Goal: Communication & Community: Answer question/provide support

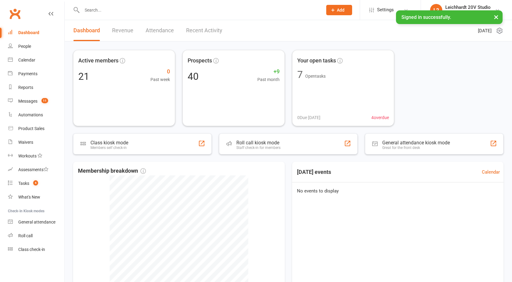
click at [36, 101] on div "Messages" at bounding box center [27, 101] width 19 height 5
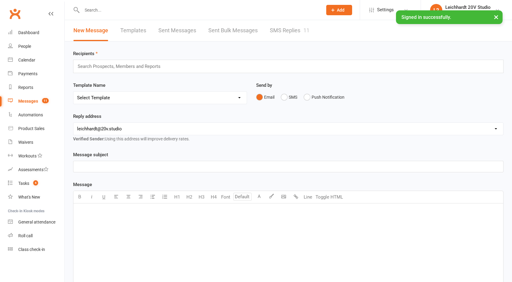
click at [284, 29] on link "SMS Replies 11" at bounding box center [290, 30] width 40 height 21
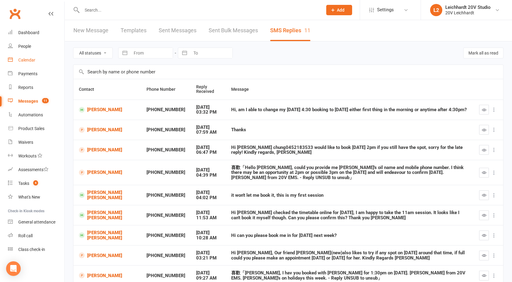
click at [28, 59] on div "Calendar" at bounding box center [26, 60] width 17 height 5
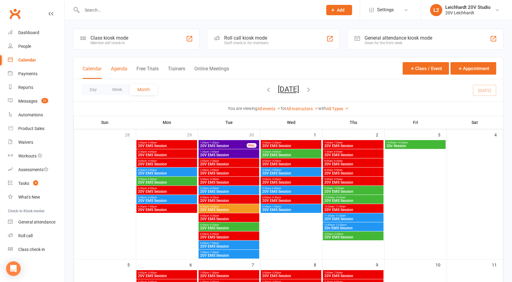
click at [115, 67] on button "Agenda" at bounding box center [119, 72] width 16 height 13
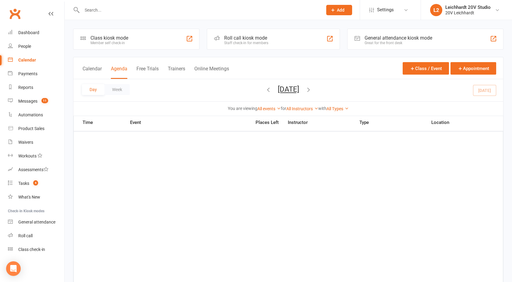
click at [312, 89] on icon "button" at bounding box center [308, 89] width 7 height 7
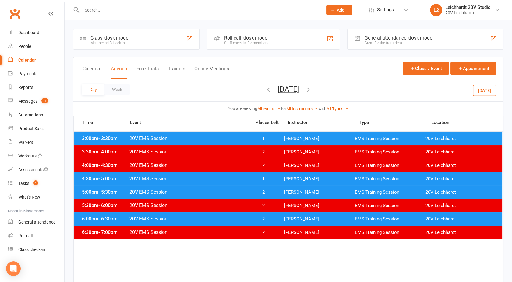
click at [312, 88] on icon "button" at bounding box center [308, 89] width 7 height 7
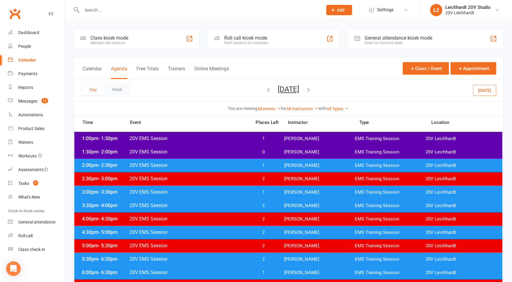
click at [210, 163] on span "20V EMS Session" at bounding box center [188, 165] width 119 height 6
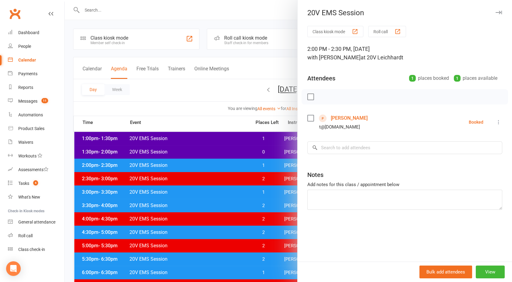
click at [210, 163] on div at bounding box center [289, 141] width 448 height 282
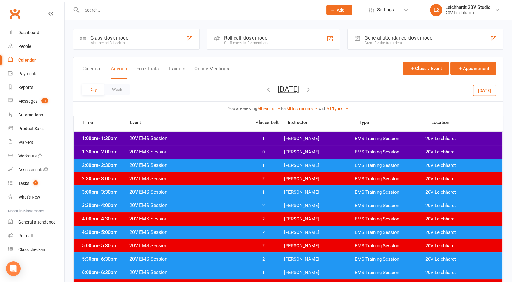
click at [208, 151] on span "20V EMS Session" at bounding box center [188, 152] width 119 height 6
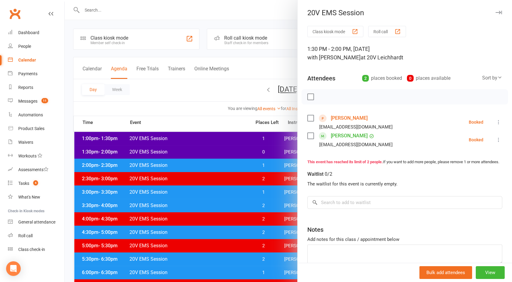
click at [208, 151] on div at bounding box center [289, 141] width 448 height 282
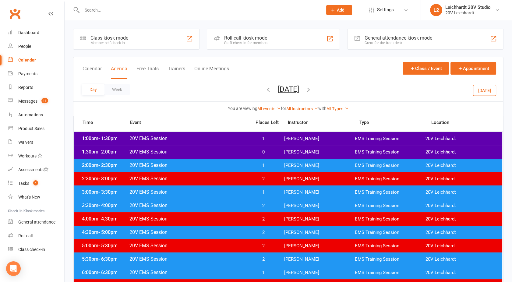
click at [205, 140] on span "20V EMS Session" at bounding box center [188, 139] width 119 height 6
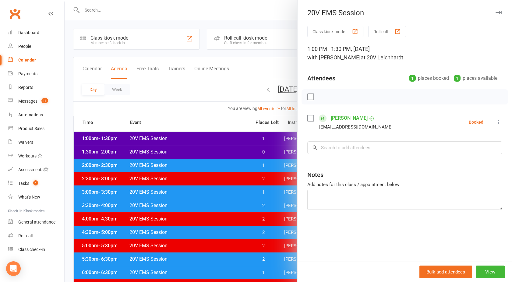
click at [205, 140] on div at bounding box center [289, 141] width 448 height 282
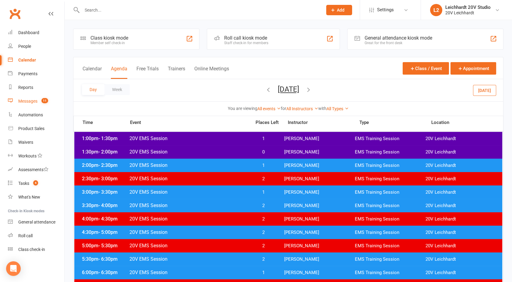
click at [37, 99] on div "Messages" at bounding box center [27, 101] width 19 height 5
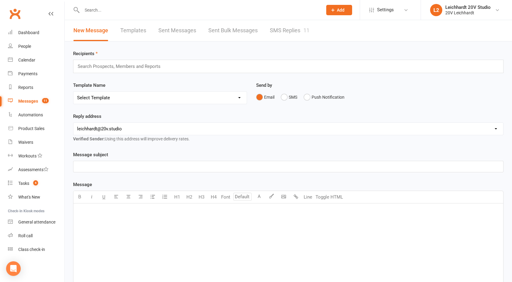
click at [292, 29] on link "SMS Replies 11" at bounding box center [290, 30] width 40 height 21
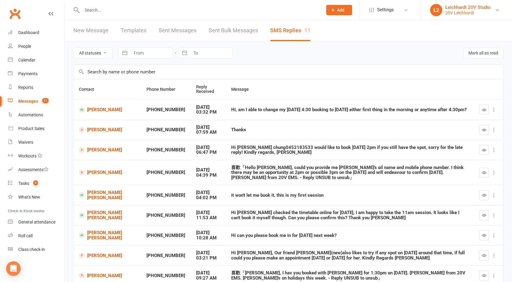
click at [461, 9] on div "Leichhardt 20V Studio" at bounding box center [468, 7] width 45 height 5
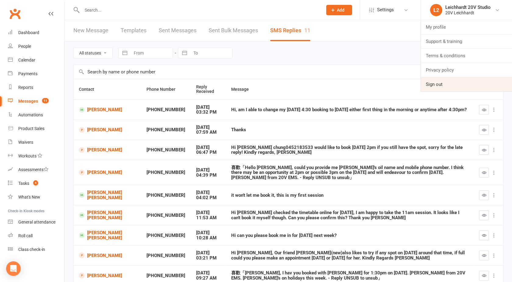
click at [449, 86] on link "Sign out" at bounding box center [466, 84] width 91 height 14
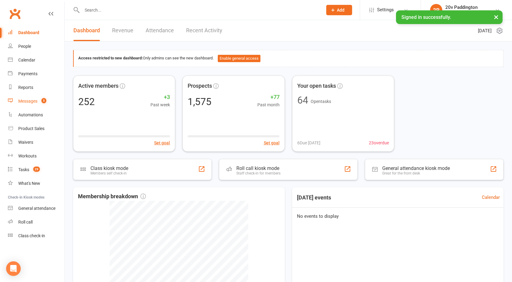
click at [29, 102] on div "Messages" at bounding box center [27, 101] width 19 height 5
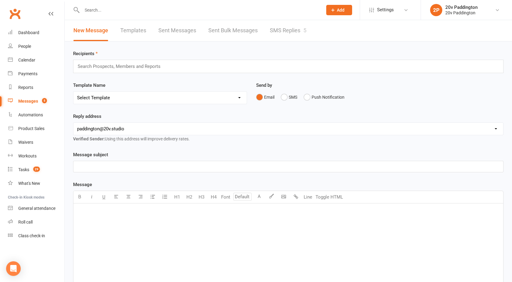
click at [290, 28] on link "SMS Replies 5" at bounding box center [288, 30] width 37 height 21
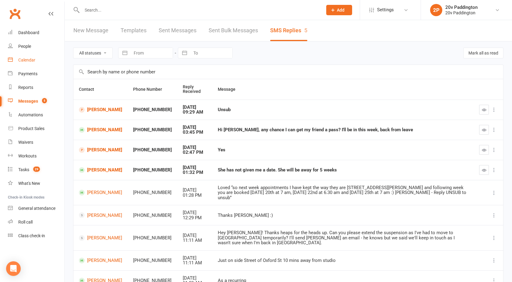
click at [37, 61] on link "Calendar" at bounding box center [36, 60] width 56 height 14
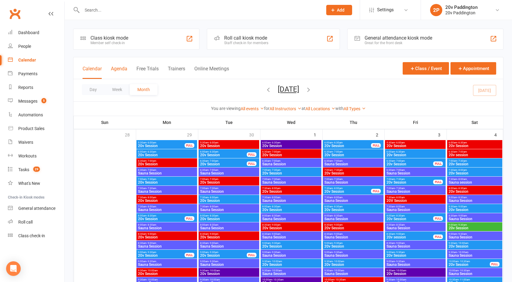
click at [121, 69] on button "Agenda" at bounding box center [119, 72] width 16 height 13
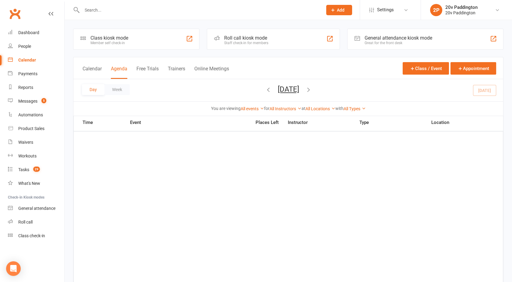
click at [312, 91] on icon "button" at bounding box center [308, 89] width 7 height 7
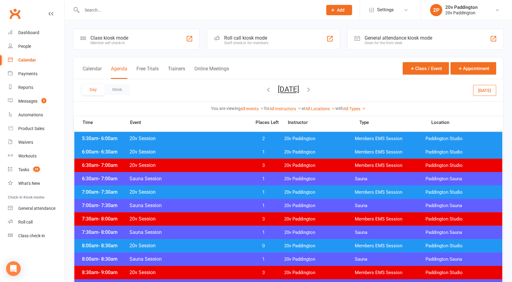
click at [237, 141] on span "20v Session" at bounding box center [188, 139] width 119 height 6
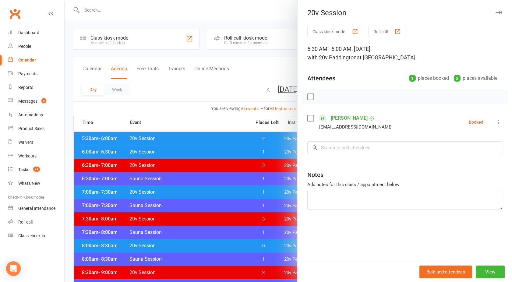
click at [237, 141] on div at bounding box center [289, 141] width 448 height 282
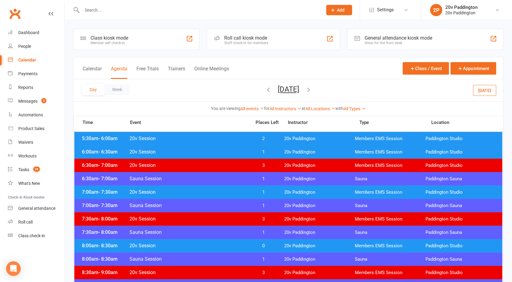
click at [236, 149] on div "6:00am - 6:30am 20v Session 1 20v Paddington Members EMS Session [GEOGRAPHIC_DA…" at bounding box center [288, 151] width 428 height 13
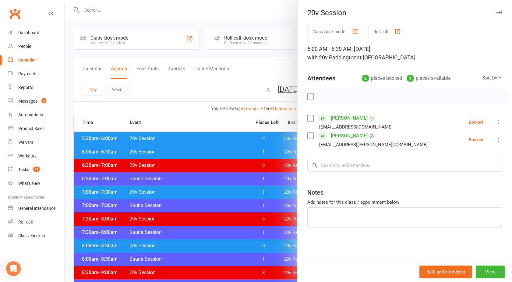
click at [236, 149] on div at bounding box center [289, 141] width 448 height 282
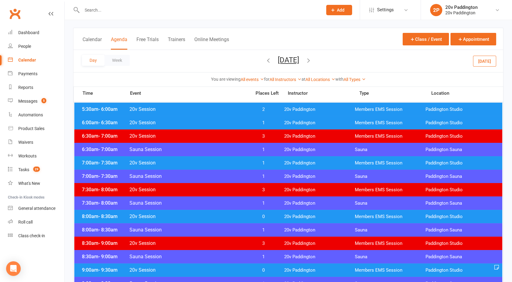
scroll to position [30, 0]
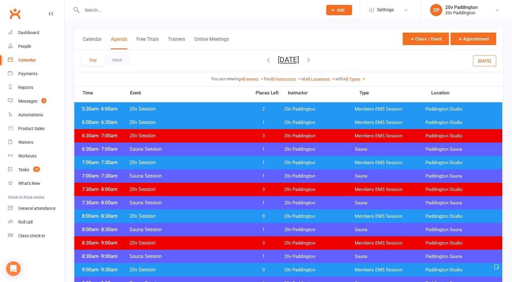
click at [221, 159] on div "7:00am - 7:30am 20v Session 1 20v Paddington Members EMS Session [GEOGRAPHIC_DA…" at bounding box center [288, 162] width 428 height 13
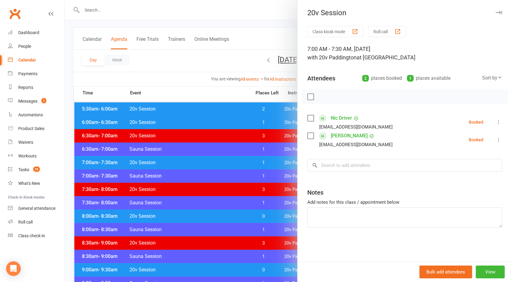
click at [221, 159] on div at bounding box center [289, 141] width 448 height 282
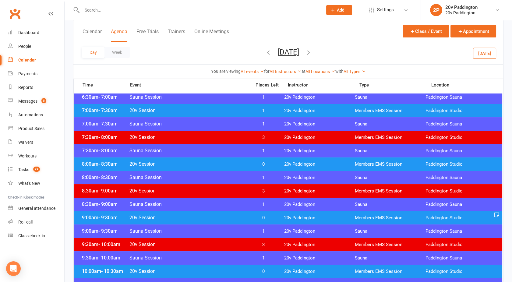
scroll to position [86, 0]
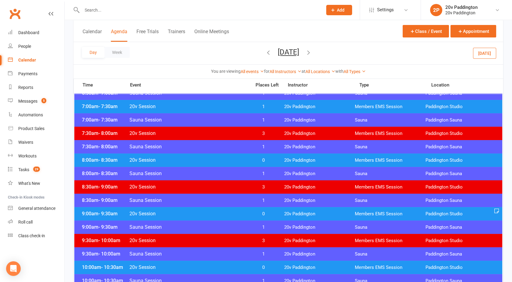
click at [221, 159] on span "20v Session" at bounding box center [188, 160] width 119 height 6
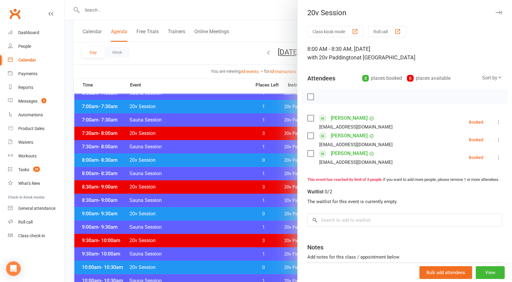
click at [221, 159] on div at bounding box center [289, 141] width 448 height 282
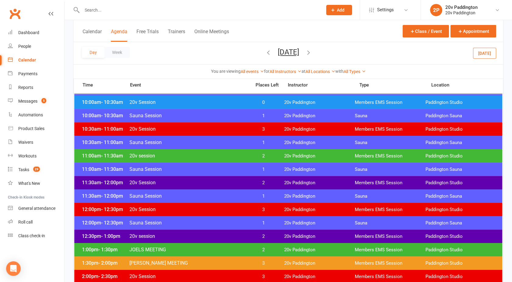
scroll to position [258, 0]
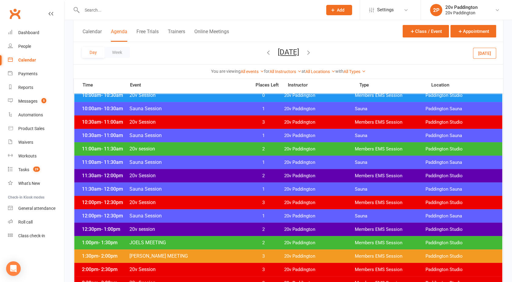
click at [215, 147] on span "20v session" at bounding box center [188, 149] width 119 height 6
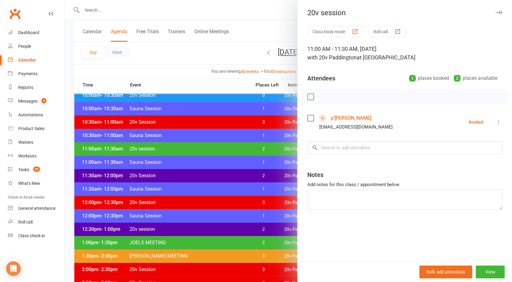
click at [215, 147] on div at bounding box center [289, 141] width 448 height 282
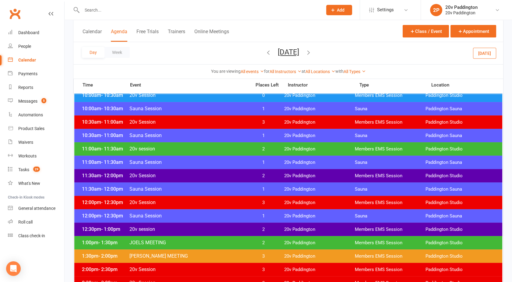
click at [220, 174] on span "20v Session" at bounding box center [188, 176] width 119 height 6
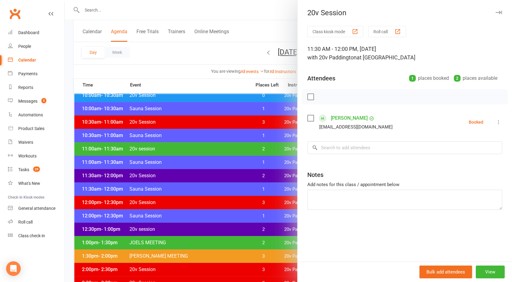
click at [220, 174] on div at bounding box center [289, 141] width 448 height 282
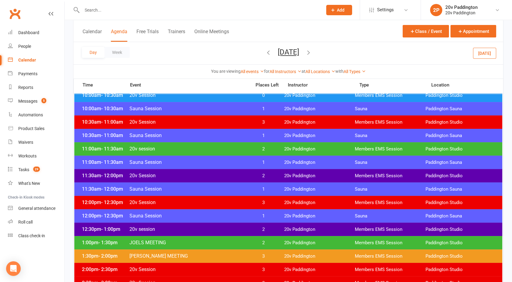
click at [230, 228] on span "20v session" at bounding box center [188, 229] width 119 height 6
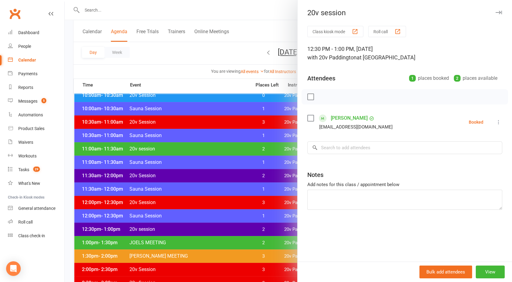
click at [230, 228] on div at bounding box center [289, 141] width 448 height 282
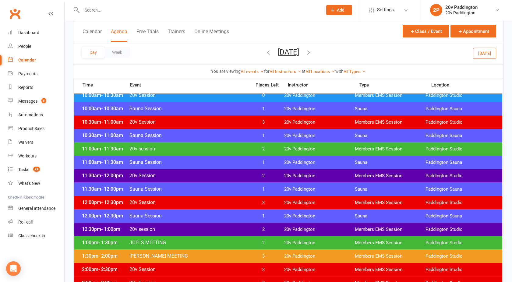
click at [234, 243] on span "JOELS MEETING" at bounding box center [188, 243] width 119 height 6
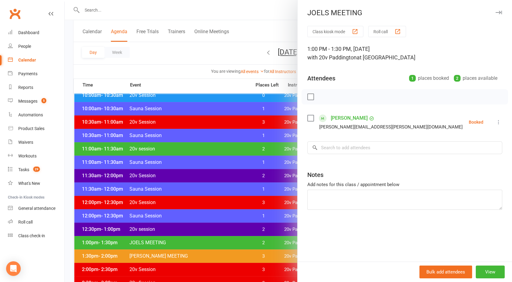
click at [234, 243] on div at bounding box center [289, 141] width 448 height 282
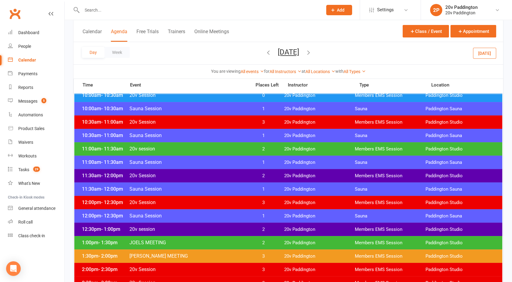
click at [234, 243] on span "JOELS MEETING" at bounding box center [188, 243] width 119 height 6
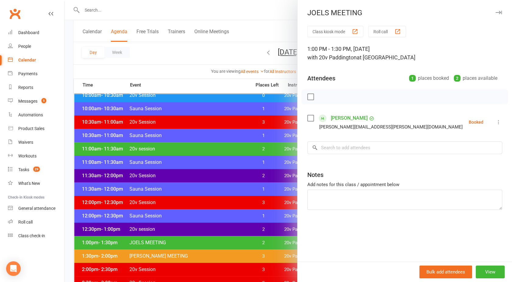
click at [343, 116] on link "[PERSON_NAME]" at bounding box center [349, 118] width 37 height 10
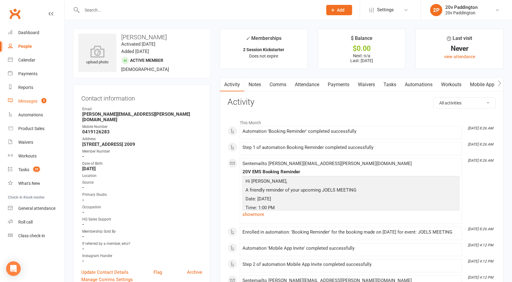
click at [28, 101] on div "Messages" at bounding box center [27, 101] width 19 height 5
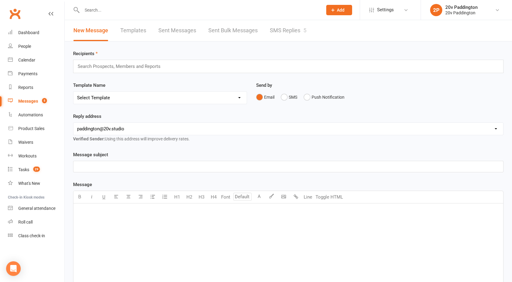
click at [283, 28] on link "SMS Replies 5" at bounding box center [288, 30] width 37 height 21
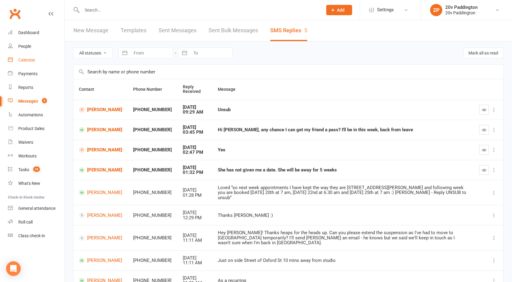
click at [29, 60] on div "Calendar" at bounding box center [26, 60] width 17 height 5
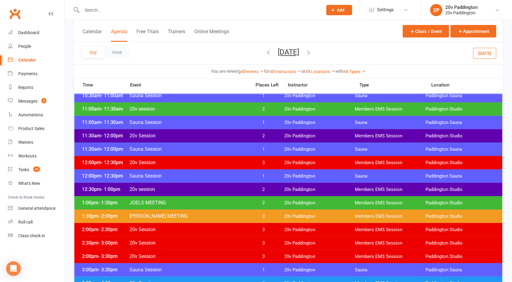
scroll to position [311, 0]
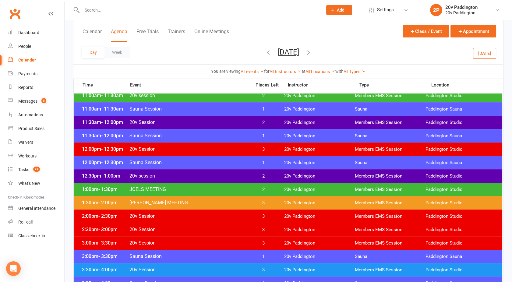
click at [184, 175] on span "20v session" at bounding box center [188, 176] width 119 height 6
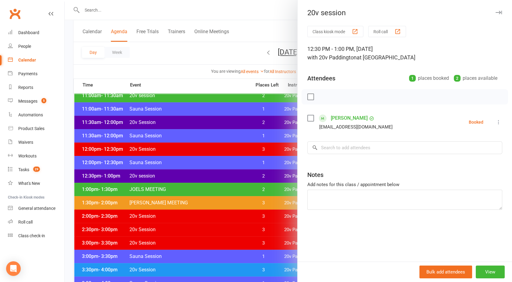
click at [184, 175] on div at bounding box center [289, 141] width 448 height 282
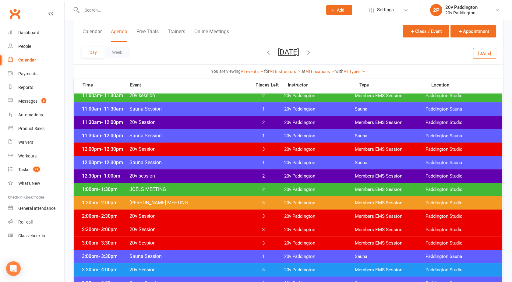
click at [312, 53] on icon "button" at bounding box center [308, 52] width 7 height 7
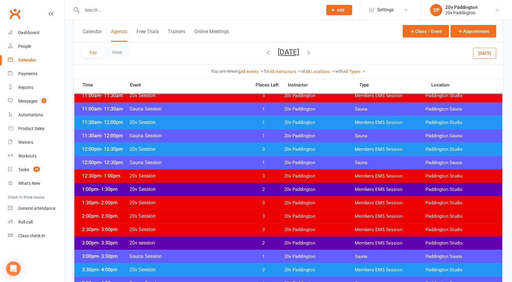
click at [198, 189] on span "20v Session" at bounding box center [188, 190] width 119 height 6
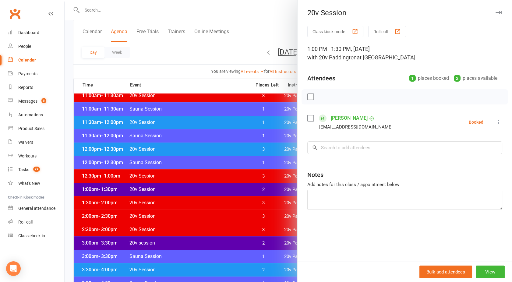
click at [198, 189] on div at bounding box center [289, 141] width 448 height 282
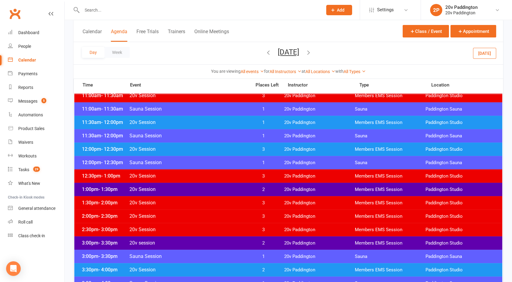
click at [196, 148] on span "20v Session" at bounding box center [188, 149] width 119 height 6
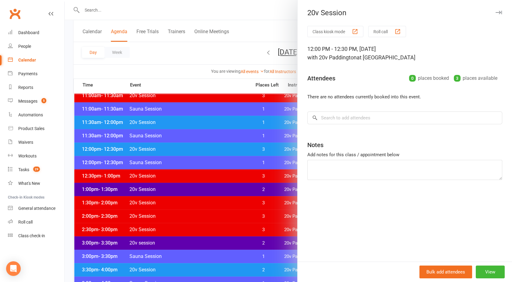
click at [196, 148] on div at bounding box center [289, 141] width 448 height 282
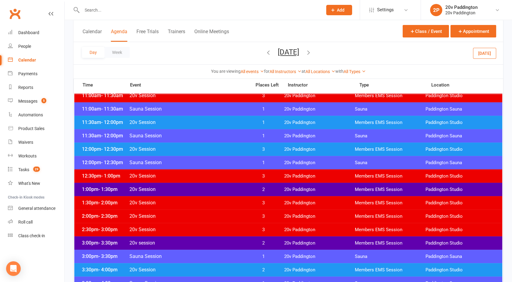
click at [194, 126] on div "11:30am - 12:00pm 20v Session 1 20v Paddington Members EMS Session [GEOGRAPHIC_…" at bounding box center [288, 122] width 428 height 13
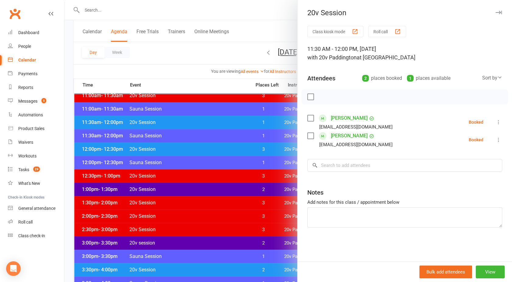
click at [194, 126] on div at bounding box center [289, 141] width 448 height 282
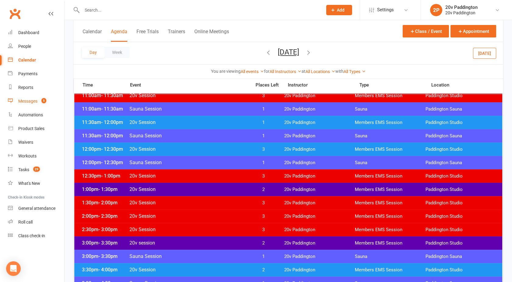
click at [42, 98] on link "Messages 5" at bounding box center [36, 101] width 56 height 14
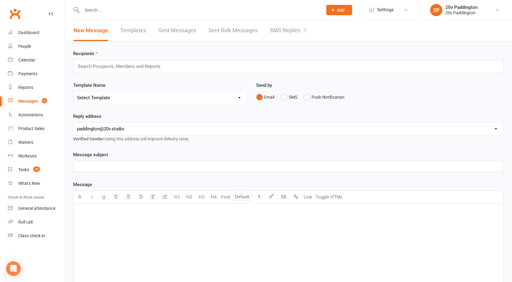
click at [284, 26] on link "SMS Replies 5" at bounding box center [288, 30] width 37 height 21
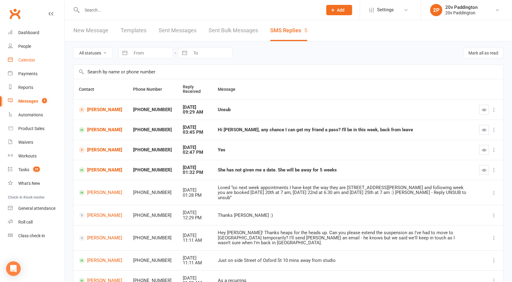
click at [30, 62] on link "Calendar" at bounding box center [36, 60] width 56 height 14
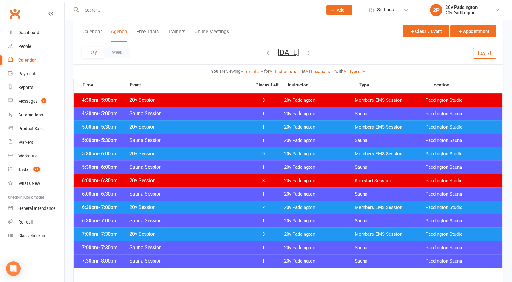
scroll to position [535, 0]
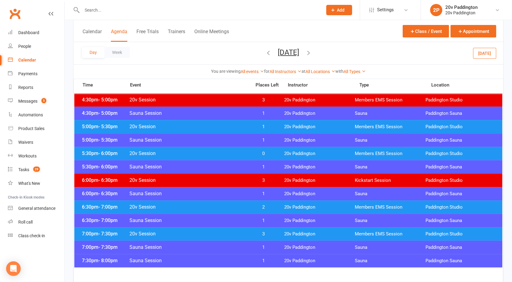
click at [265, 52] on icon "button" at bounding box center [268, 52] width 7 height 7
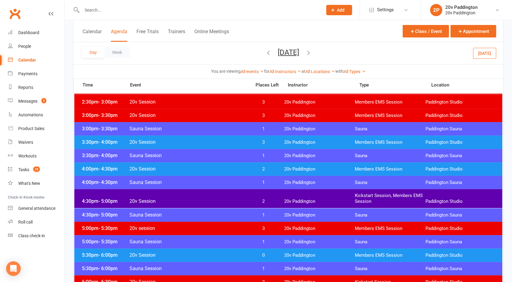
scroll to position [443, 0]
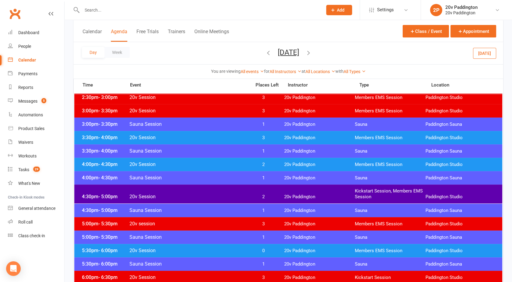
click at [312, 53] on icon "button" at bounding box center [308, 52] width 7 height 7
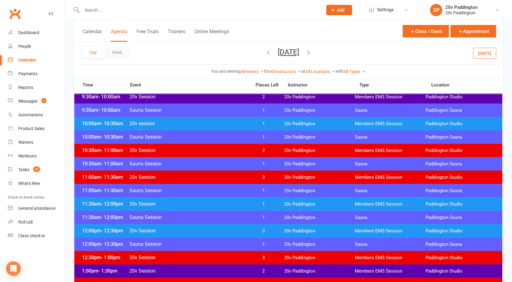
scroll to position [227, 0]
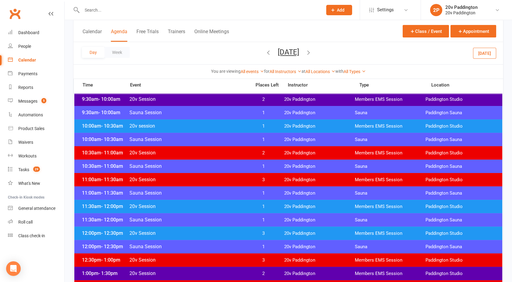
click at [234, 155] on span "20v Session" at bounding box center [188, 153] width 119 height 6
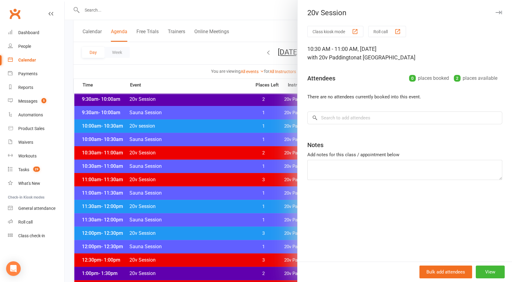
click at [234, 155] on div at bounding box center [289, 141] width 448 height 282
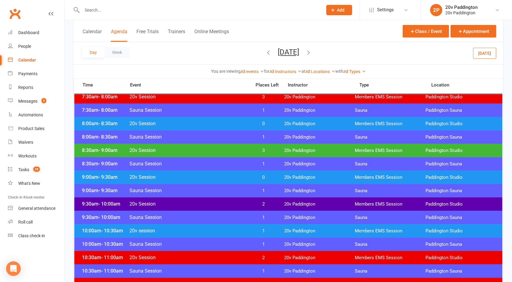
scroll to position [104, 0]
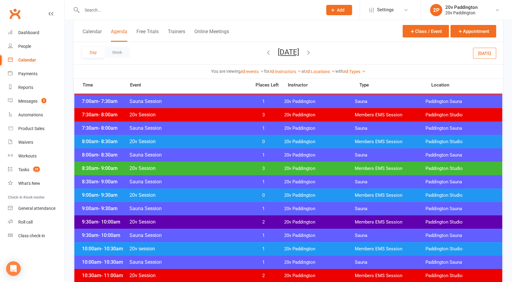
click at [215, 165] on div "8:30am - 9:00am 20v Session 3 20v Paddington Members EMS Session [GEOGRAPHIC_DA…" at bounding box center [288, 168] width 428 height 13
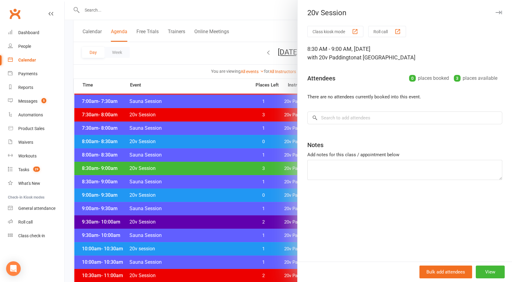
click at [215, 165] on div at bounding box center [289, 141] width 448 height 282
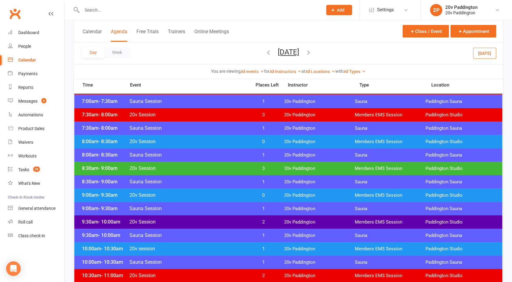
click at [226, 196] on span "20v Session" at bounding box center [188, 195] width 119 height 6
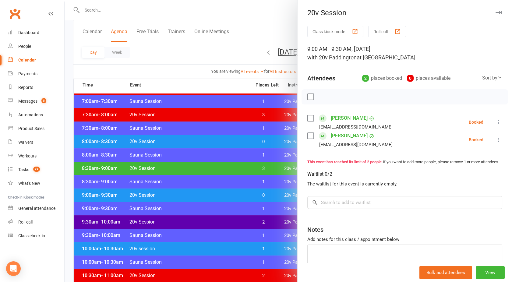
click at [226, 196] on div at bounding box center [289, 141] width 448 height 282
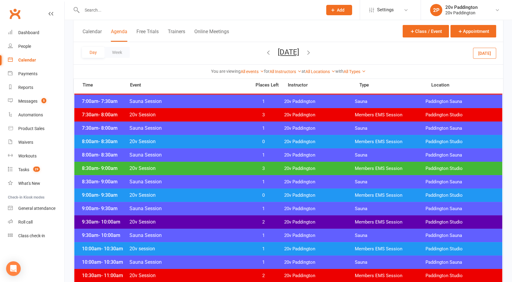
click at [230, 137] on div "8:00am - 8:30am 20v Session 0 20v Paddington Members EMS Session [GEOGRAPHIC_DA…" at bounding box center [288, 141] width 428 height 13
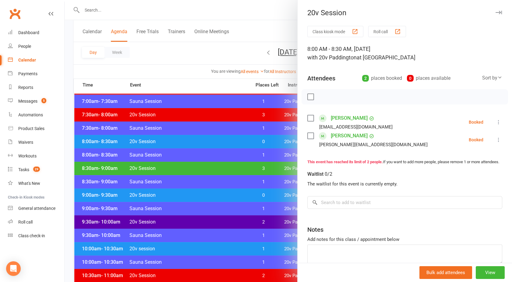
click at [230, 137] on div at bounding box center [289, 141] width 448 height 282
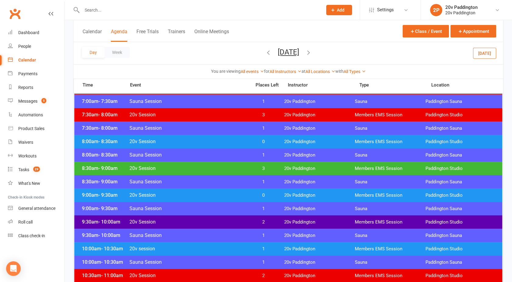
click at [232, 164] on div "8:30am - 9:00am 20v Session 3 20v Paddington Members EMS Session [GEOGRAPHIC_DA…" at bounding box center [288, 168] width 428 height 13
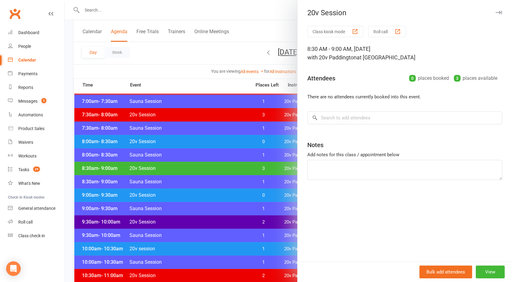
click at [232, 164] on div at bounding box center [289, 141] width 448 height 282
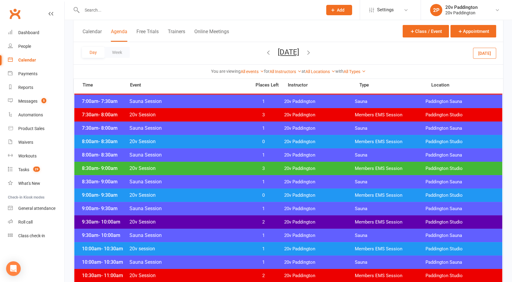
click at [232, 164] on div "8:30am - 9:00am 20v Session 3 20v Paddington Members EMS Session [GEOGRAPHIC_DA…" at bounding box center [288, 168] width 428 height 13
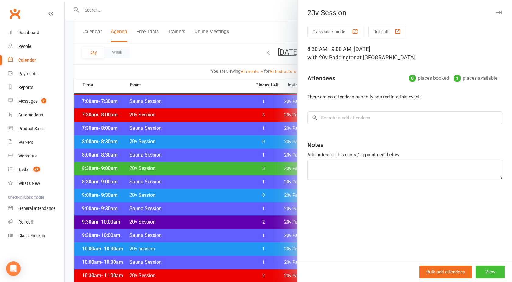
click at [484, 273] on button "View" at bounding box center [490, 272] width 29 height 13
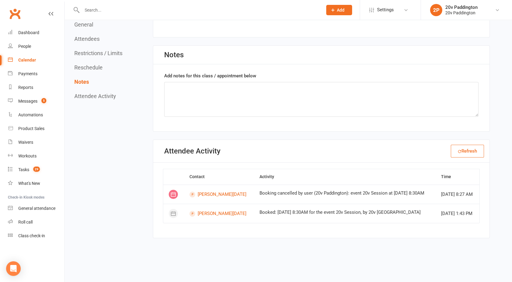
scroll to position [677, 0]
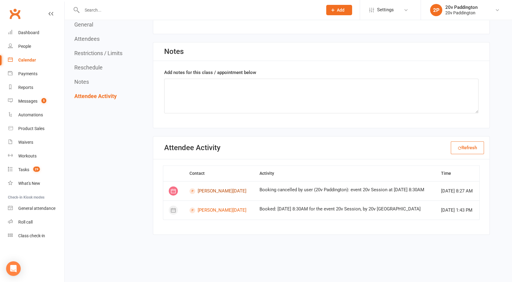
click at [218, 191] on link "[PERSON_NAME][DATE]" at bounding box center [219, 191] width 59 height 6
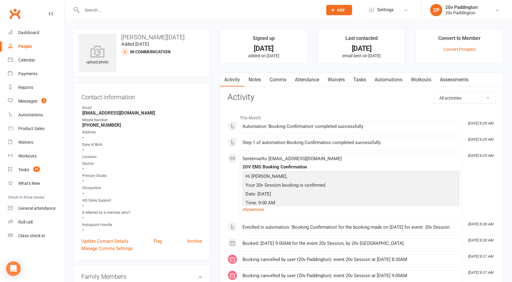
click at [311, 79] on link "Attendance" at bounding box center [307, 80] width 33 height 14
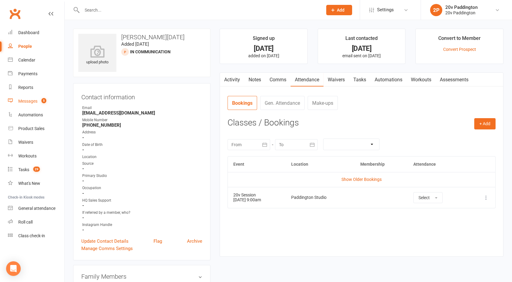
click at [34, 101] on div "Messages" at bounding box center [27, 101] width 19 height 5
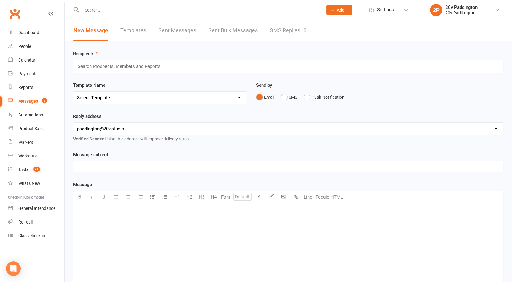
click at [299, 20] on link "SMS Replies 5" at bounding box center [288, 30] width 37 height 21
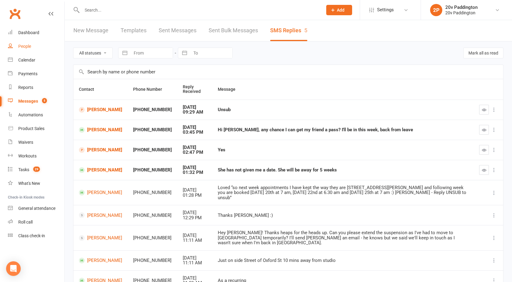
click at [35, 47] on link "People" at bounding box center [36, 47] width 56 height 14
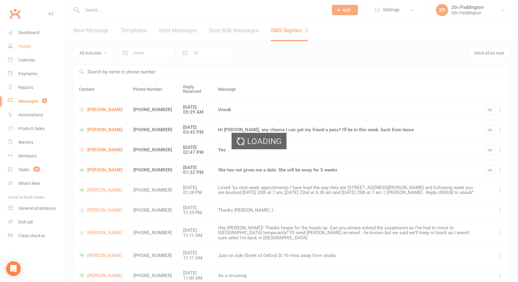
select select "100"
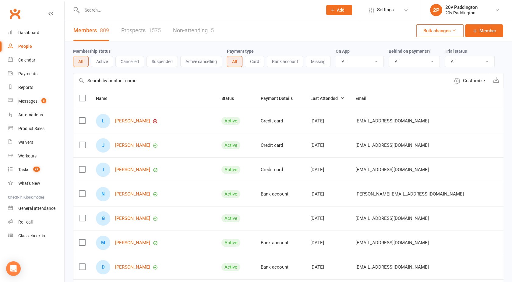
click at [151, 36] on link "Prospects 1575" at bounding box center [141, 30] width 40 height 21
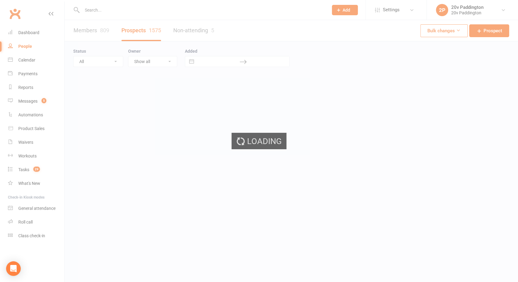
select select "100"
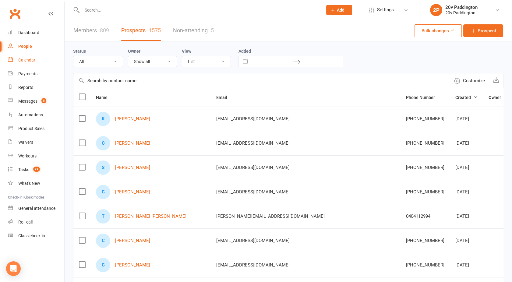
click at [24, 59] on div "Calendar" at bounding box center [26, 60] width 17 height 5
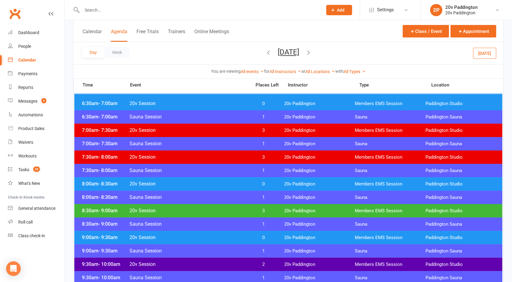
scroll to position [62, 0]
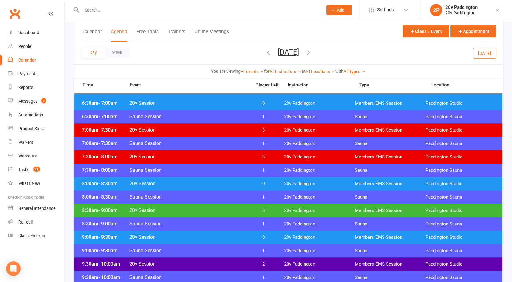
click at [230, 187] on div "8:00am - 8:30am 20v Session 0 20v Paddington Members EMS Session [GEOGRAPHIC_DA…" at bounding box center [288, 183] width 428 height 13
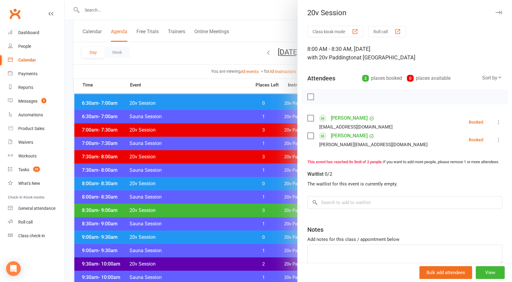
click at [230, 187] on div at bounding box center [289, 141] width 448 height 282
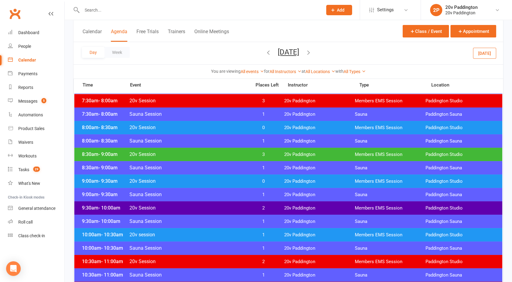
scroll to position [119, 0]
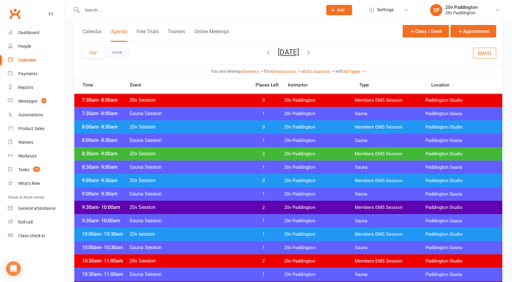
click at [220, 182] on span "20v Session" at bounding box center [188, 181] width 119 height 6
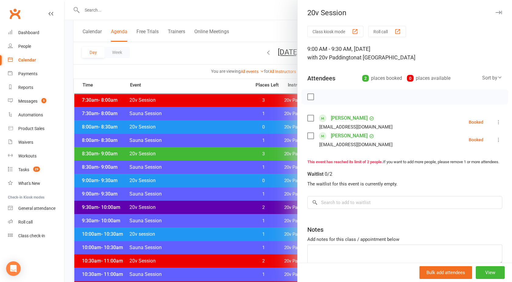
click at [220, 182] on div at bounding box center [289, 141] width 448 height 282
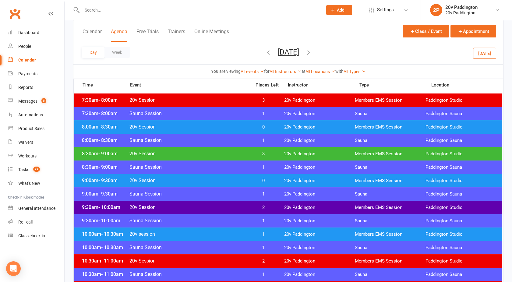
click at [221, 205] on span "20v Session" at bounding box center [188, 208] width 119 height 6
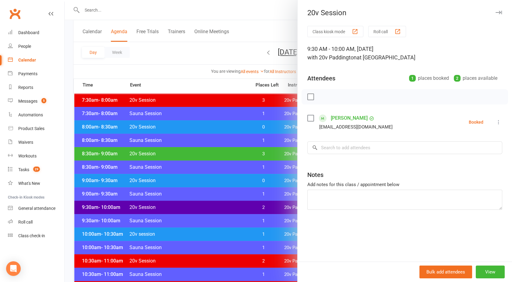
click at [221, 205] on div at bounding box center [289, 141] width 448 height 282
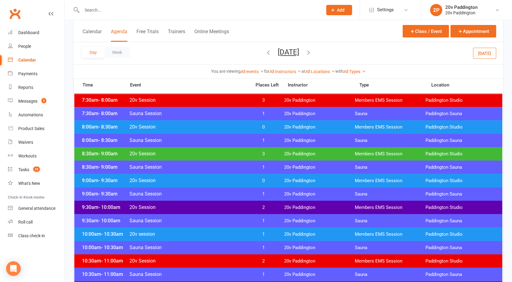
click at [226, 230] on div "10:00am - 10:30am 20v session 1 20v Paddington Members EMS Session [GEOGRAPHIC_…" at bounding box center [288, 234] width 428 height 13
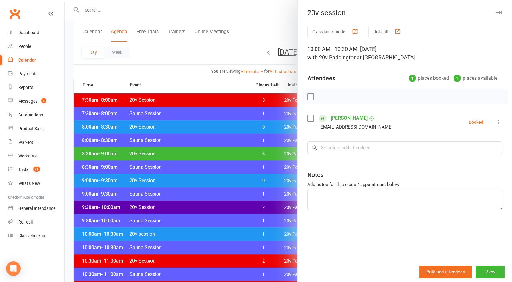
click at [226, 230] on div at bounding box center [289, 141] width 448 height 282
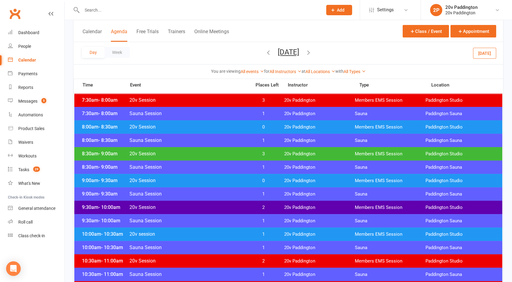
click at [95, 11] on input "text" at bounding box center [199, 10] width 238 height 9
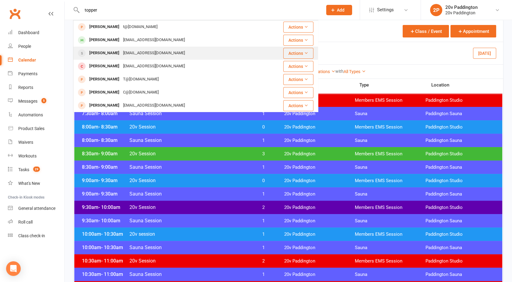
type input "topper"
click at [115, 52] on div "[PERSON_NAME]" at bounding box center [104, 53] width 34 height 9
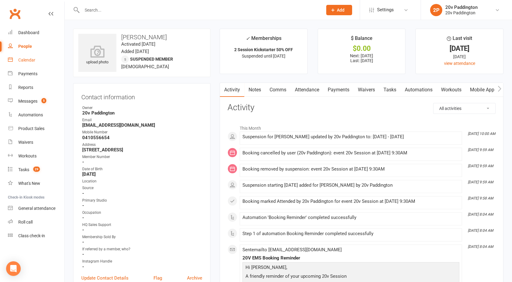
click at [27, 61] on div "Calendar" at bounding box center [26, 60] width 17 height 5
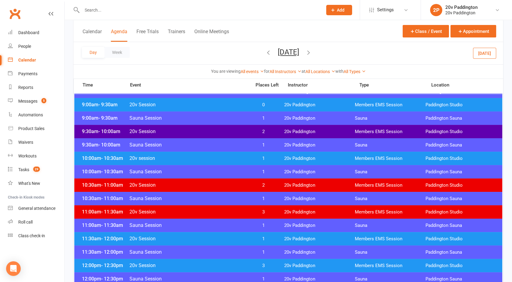
scroll to position [137, 0]
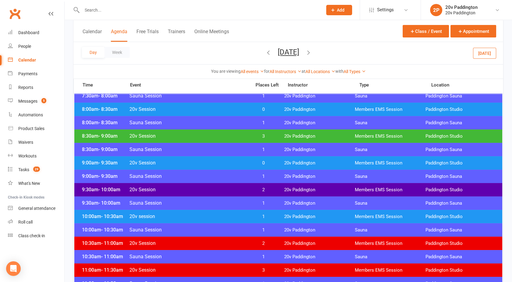
click at [229, 165] on span "20v Session" at bounding box center [188, 163] width 119 height 6
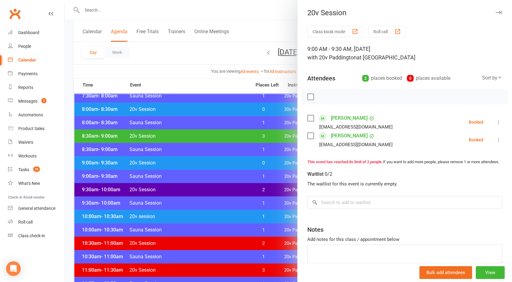
click at [229, 165] on div at bounding box center [289, 141] width 448 height 282
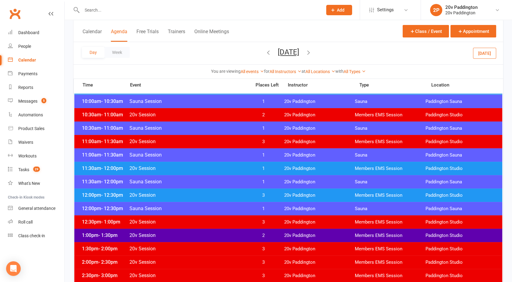
scroll to position [265, 0]
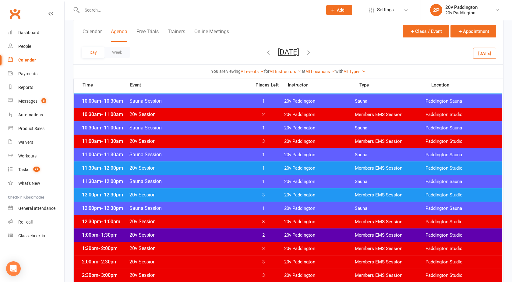
click at [199, 143] on span "20v Session" at bounding box center [188, 141] width 119 height 6
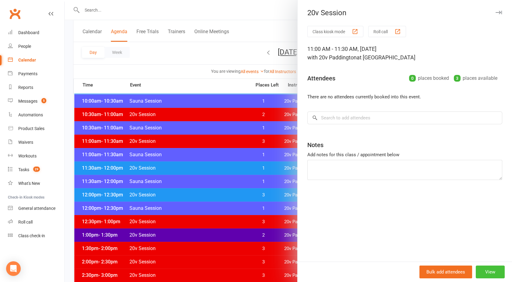
click at [481, 268] on button "View" at bounding box center [490, 272] width 29 height 13
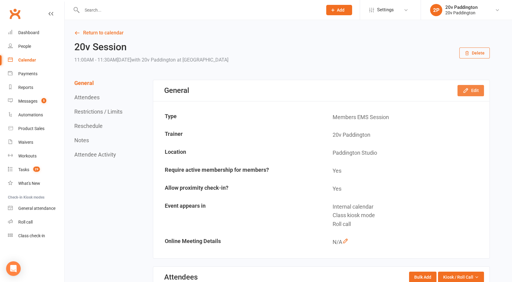
click at [470, 95] on button "Edit" at bounding box center [471, 90] width 27 height 11
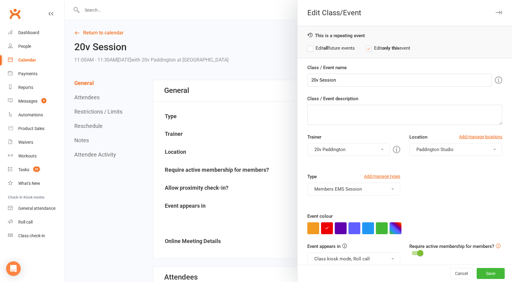
scroll to position [34, 0]
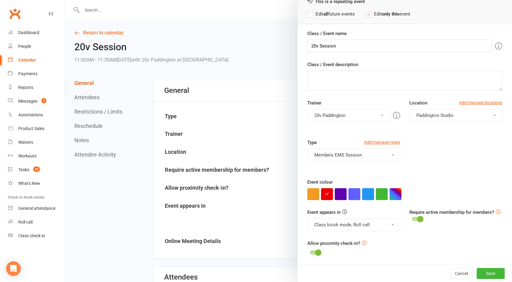
click at [366, 193] on button "button" at bounding box center [368, 194] width 12 height 12
click at [340, 228] on button "Class kiosk mode, Roll call" at bounding box center [354, 225] width 93 height 13
click at [335, 238] on link "Clubworx website calendar and Mobile app" at bounding box center [356, 239] width 97 height 12
click at [481, 276] on button "Save" at bounding box center [491, 273] width 28 height 11
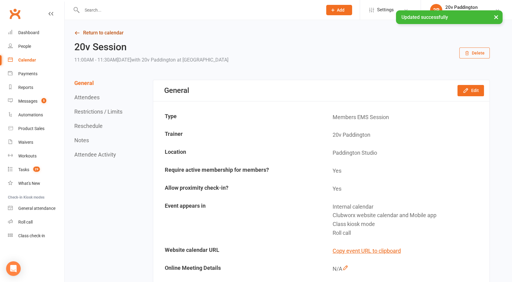
click at [105, 34] on link "Return to calendar" at bounding box center [282, 33] width 416 height 9
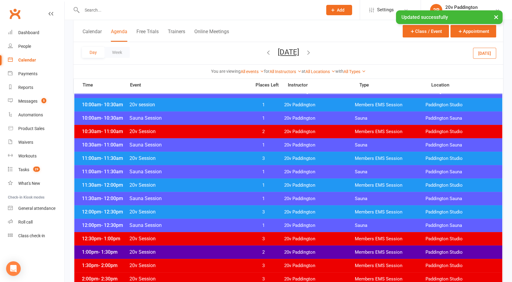
scroll to position [249, 0]
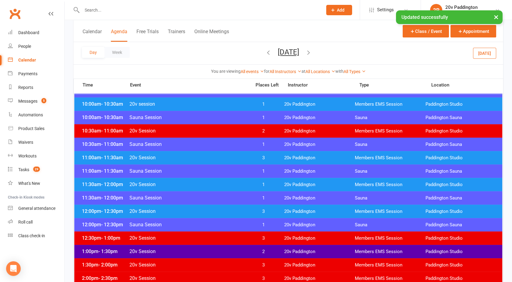
click at [193, 191] on div at bounding box center [288, 218] width 428 height 671
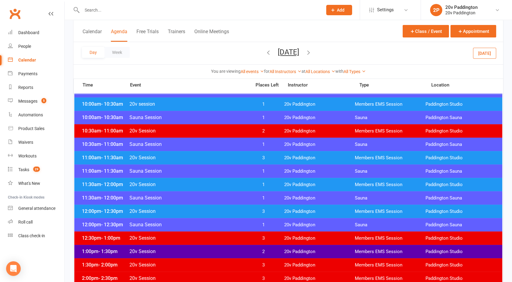
click at [188, 182] on span "20v Session" at bounding box center [188, 185] width 119 height 6
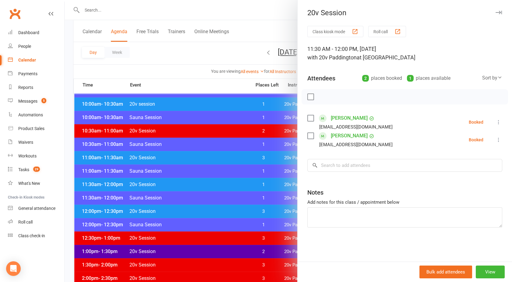
click at [188, 182] on div at bounding box center [289, 141] width 448 height 282
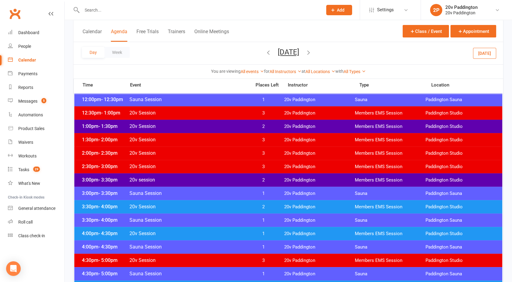
scroll to position [374, 0]
click at [177, 124] on span "20v Session" at bounding box center [188, 126] width 119 height 6
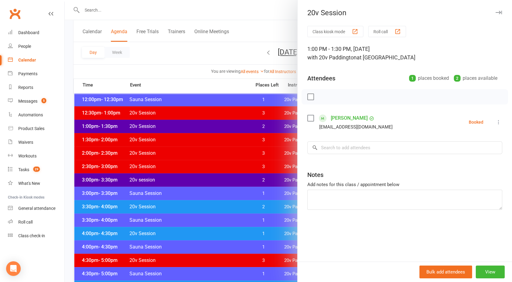
click at [177, 124] on div at bounding box center [289, 141] width 448 height 282
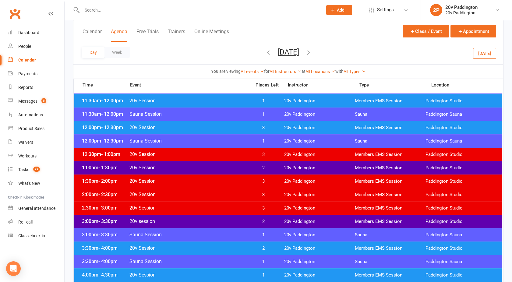
scroll to position [333, 0]
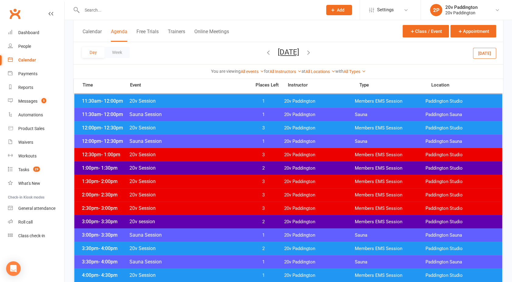
click at [229, 225] on div "3:00pm - 3:30pm 20v session 2 20v Paddington Members EMS Session [GEOGRAPHIC_DA…" at bounding box center [288, 221] width 428 height 13
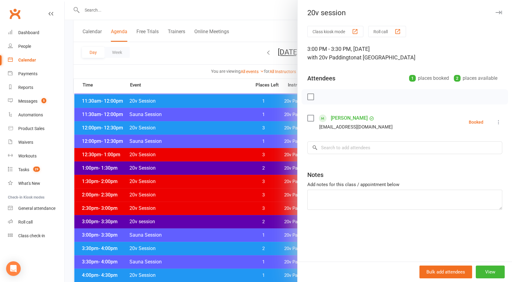
click at [229, 225] on div at bounding box center [289, 141] width 448 height 282
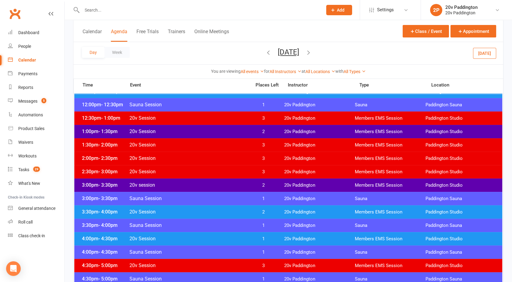
scroll to position [371, 0]
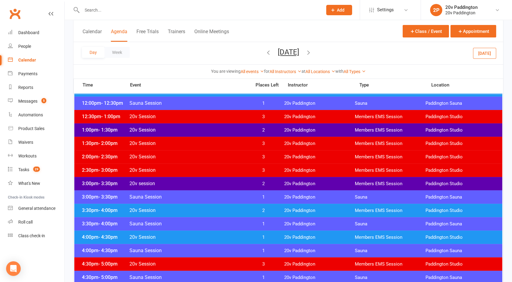
click at [228, 208] on span "20v Session" at bounding box center [188, 211] width 119 height 6
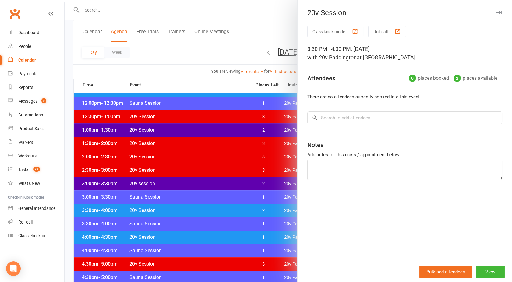
click at [228, 208] on div at bounding box center [289, 141] width 448 height 282
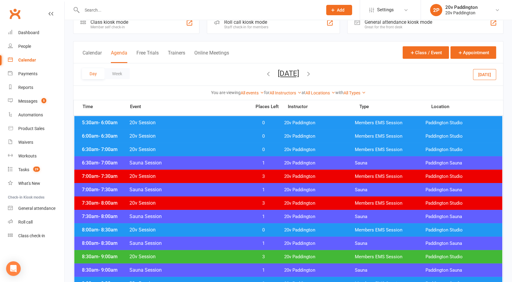
scroll to position [0, 0]
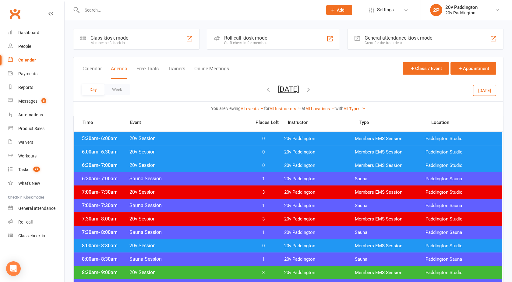
click at [312, 91] on icon "button" at bounding box center [308, 89] width 7 height 7
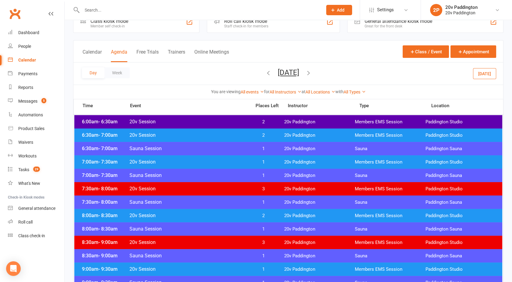
scroll to position [19, 0]
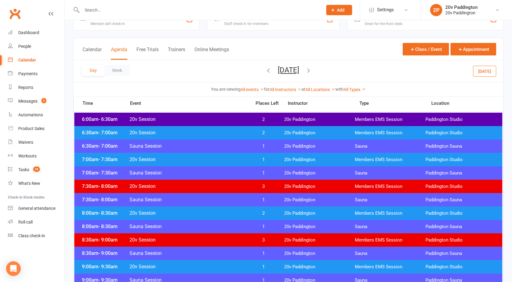
click at [233, 114] on div "6:00am - 6:30am 20v Session 2 20v Paddington Members EMS Session [GEOGRAPHIC_DA…" at bounding box center [288, 119] width 428 height 13
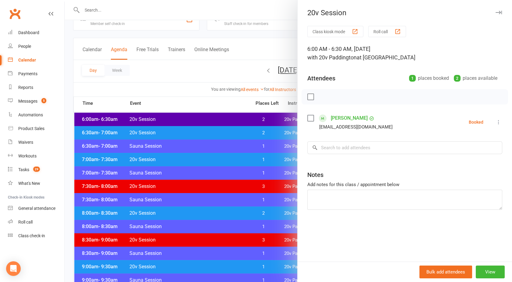
click at [235, 142] on div at bounding box center [289, 141] width 448 height 282
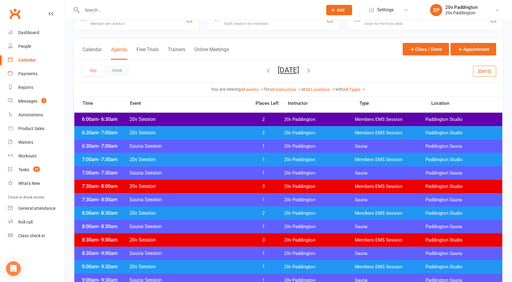
click at [226, 126] on div "6:30am - 7:00am 20v Session 2 20v Paddington Members EMS Session [GEOGRAPHIC_DA…" at bounding box center [288, 132] width 428 height 13
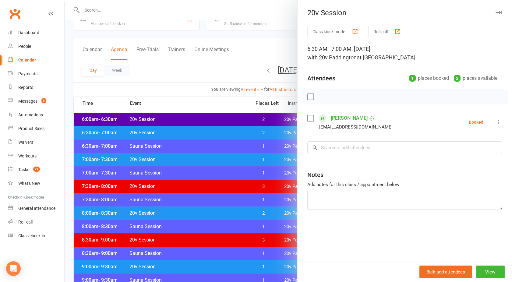
click at [226, 130] on div at bounding box center [289, 141] width 448 height 282
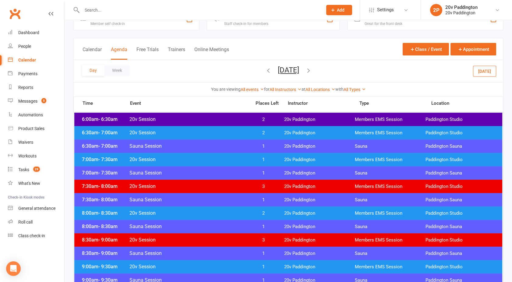
click at [232, 160] on span "20v Session" at bounding box center [188, 160] width 119 height 6
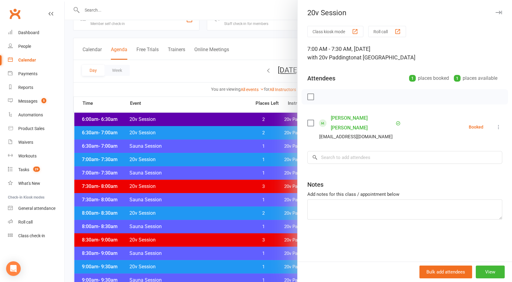
click at [232, 160] on div at bounding box center [289, 141] width 448 height 282
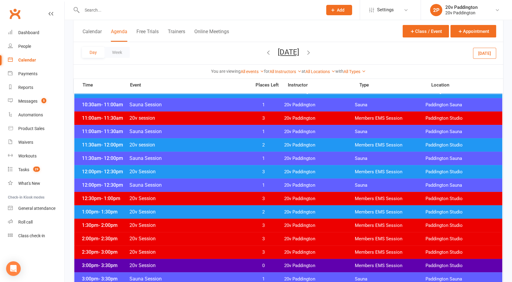
scroll to position [279, 0]
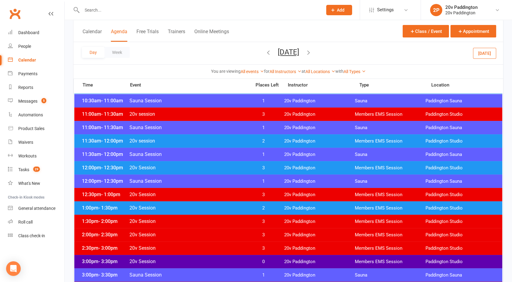
click at [233, 207] on span "20v Session" at bounding box center [188, 208] width 119 height 6
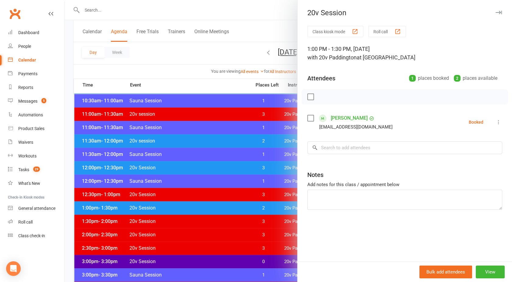
click at [233, 207] on div at bounding box center [289, 141] width 448 height 282
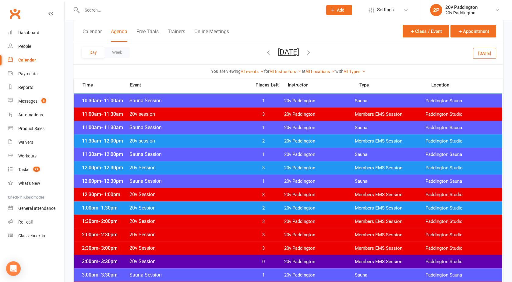
click at [218, 202] on div "1:00pm - 1:30pm 20v Session 2 20v Paddington Members EMS Session [GEOGRAPHIC_DA…" at bounding box center [288, 207] width 428 height 13
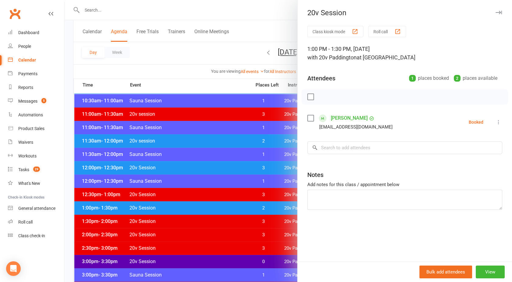
click at [218, 202] on div at bounding box center [289, 141] width 448 height 282
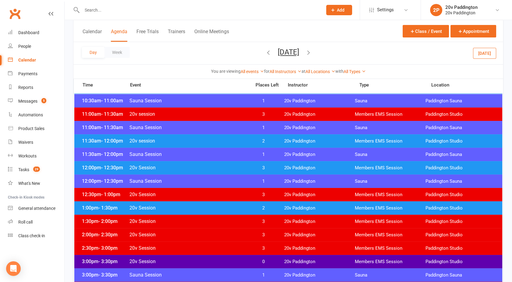
click at [213, 166] on span "20v Session" at bounding box center [188, 168] width 119 height 6
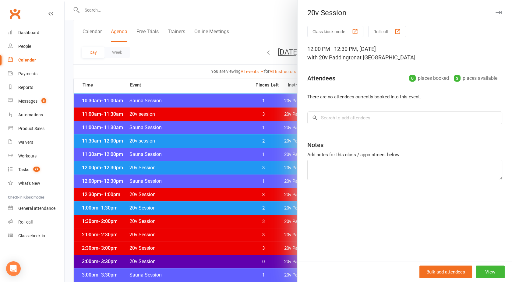
click at [213, 166] on div at bounding box center [289, 141] width 448 height 282
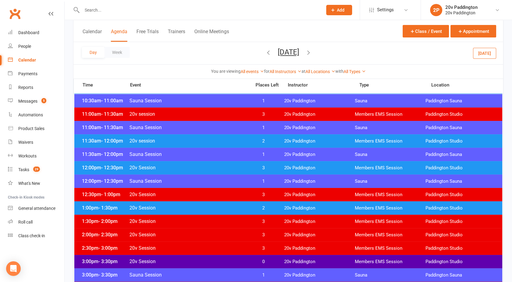
click at [201, 140] on span "20v session" at bounding box center [188, 141] width 119 height 6
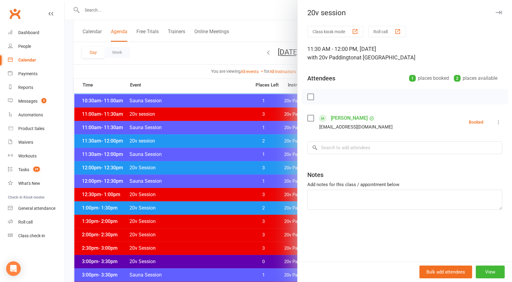
click at [201, 140] on div at bounding box center [289, 141] width 448 height 282
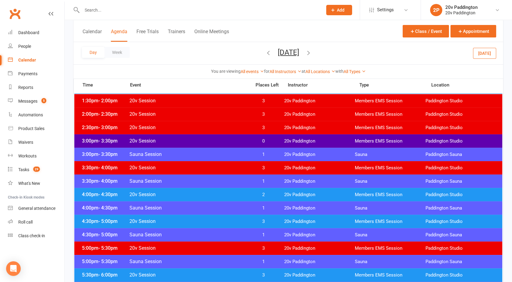
scroll to position [401, 0]
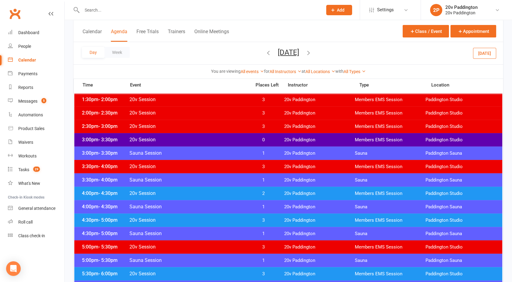
click at [201, 140] on span "20v Session" at bounding box center [188, 140] width 119 height 6
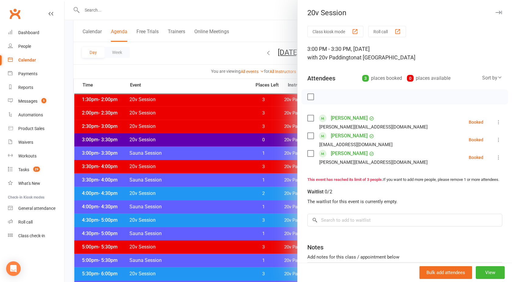
click at [201, 140] on div at bounding box center [289, 141] width 448 height 282
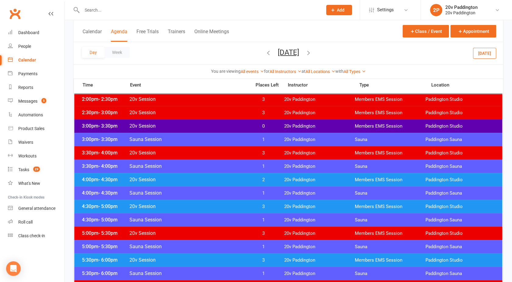
scroll to position [414, 0]
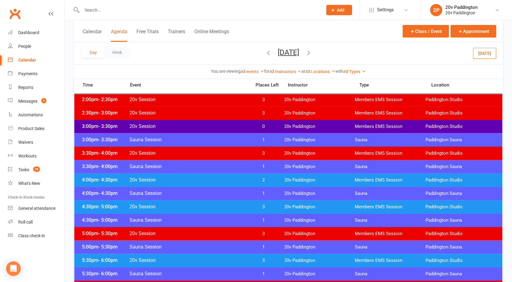
click at [312, 53] on icon "button" at bounding box center [308, 52] width 7 height 7
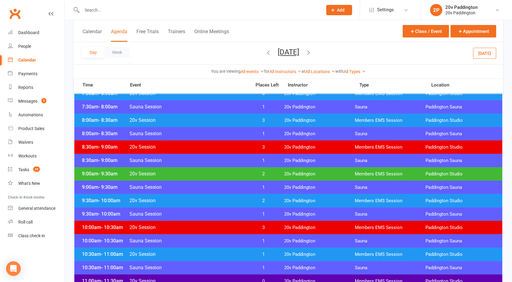
scroll to position [113, 0]
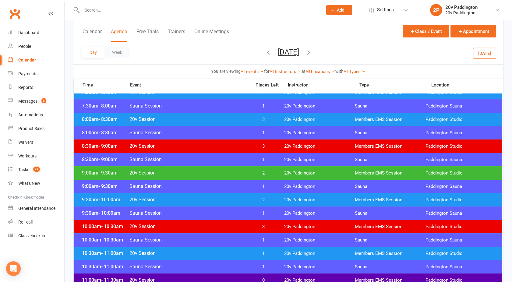
click at [244, 168] on div "9:00am - 9:30am 20v Session 2 20v Paddington Members EMS Session [GEOGRAPHIC_DA…" at bounding box center [288, 172] width 428 height 13
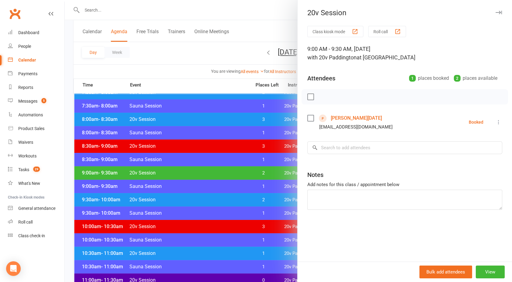
click at [244, 168] on div at bounding box center [289, 141] width 448 height 282
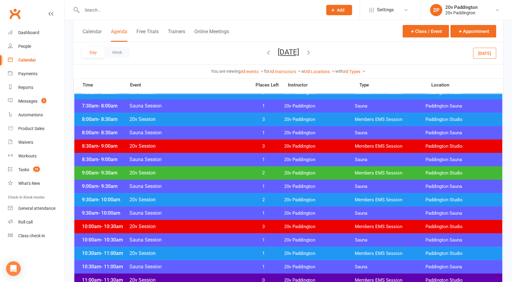
click at [240, 202] on span "20v Session" at bounding box center [188, 200] width 119 height 6
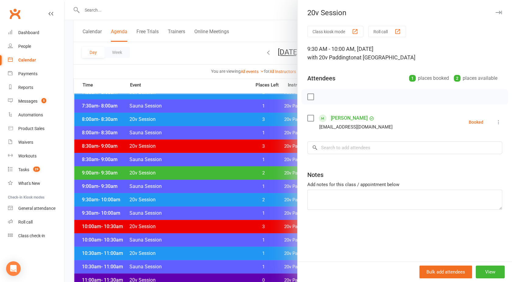
click at [240, 202] on div at bounding box center [289, 141] width 448 height 282
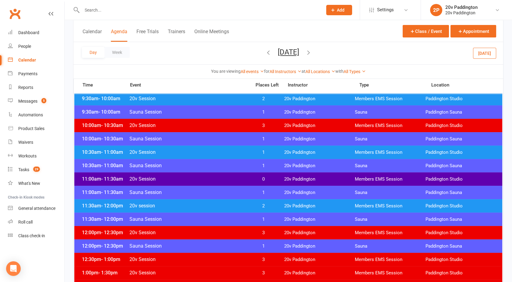
scroll to position [223, 0]
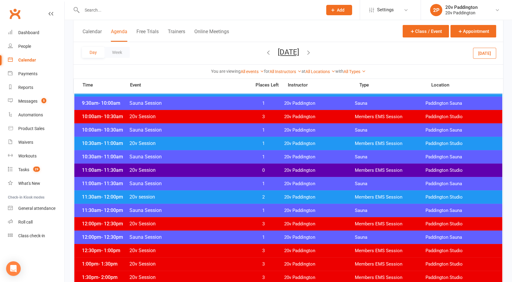
click at [211, 142] on span "20v Session" at bounding box center [188, 144] width 119 height 6
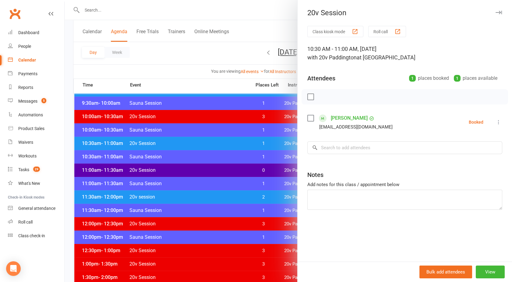
click at [211, 142] on div at bounding box center [289, 141] width 448 height 282
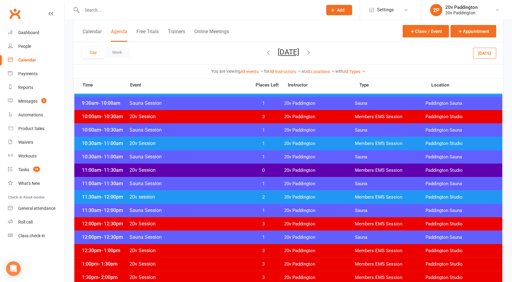
click at [216, 173] on div "11:00am - 11:30am 20v Session 0 20v Paddington Members EMS Session [GEOGRAPHIC_…" at bounding box center [288, 170] width 428 height 13
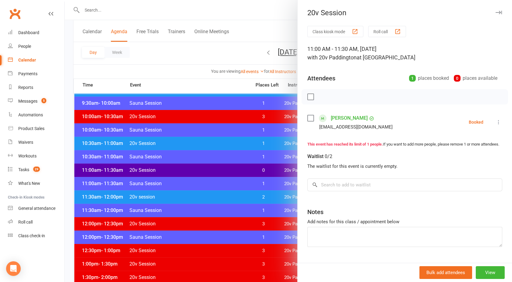
click at [216, 173] on div at bounding box center [289, 141] width 448 height 282
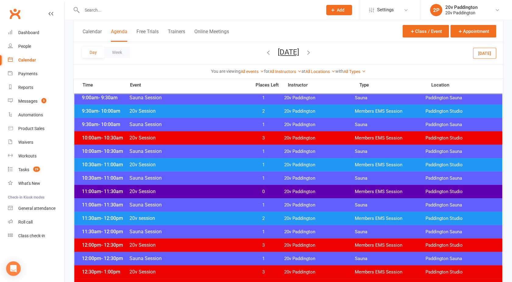
scroll to position [199, 0]
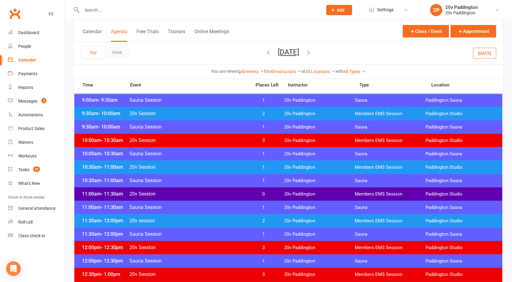
click at [205, 194] on span "20v Session" at bounding box center [188, 194] width 119 height 6
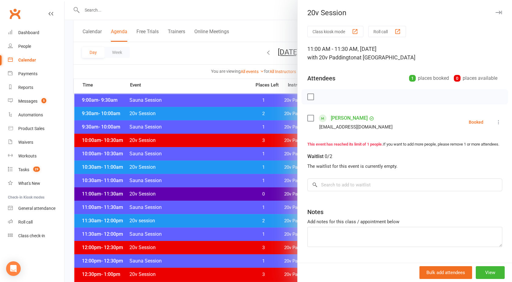
click at [205, 194] on div at bounding box center [289, 141] width 448 height 282
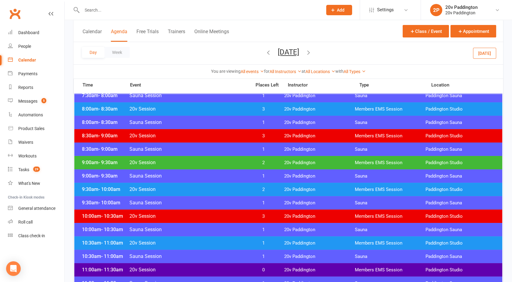
scroll to position [122, 0]
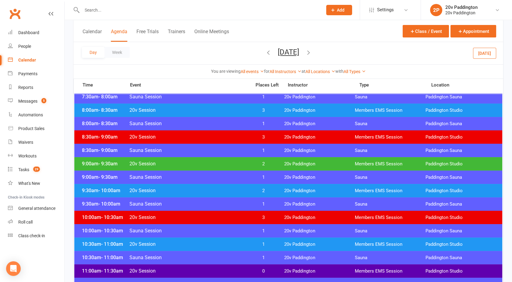
click at [312, 51] on icon "button" at bounding box center [308, 52] width 7 height 7
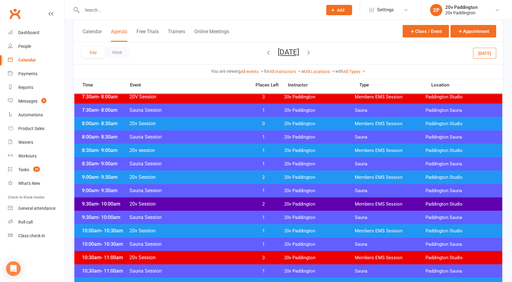
scroll to position [0, 0]
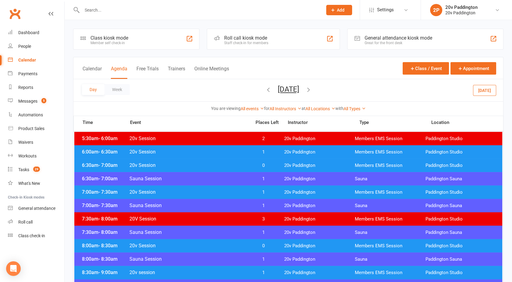
click at [240, 150] on span "20v Session" at bounding box center [188, 152] width 119 height 6
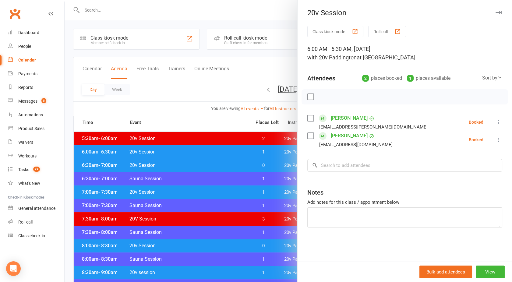
click at [240, 150] on div at bounding box center [289, 141] width 448 height 282
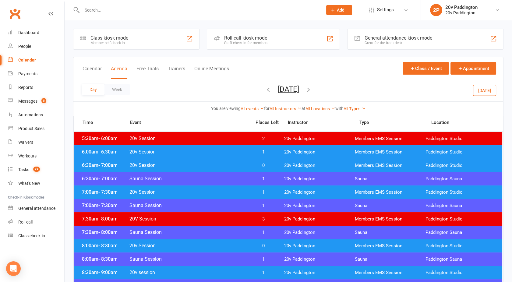
click at [240, 165] on span "20v Session" at bounding box center [188, 165] width 119 height 6
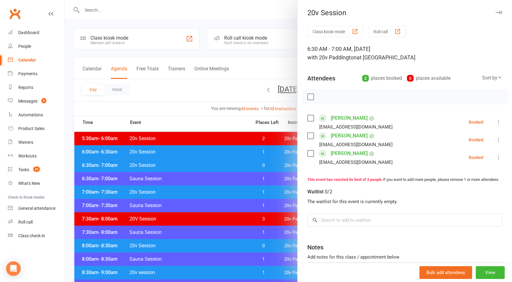
click at [240, 165] on div at bounding box center [289, 141] width 448 height 282
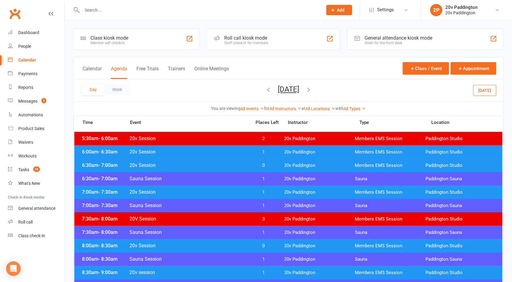
click at [240, 189] on div "7:00am - 7:30am 20v Session 1 20v Paddington Members EMS Session [GEOGRAPHIC_DA…" at bounding box center [288, 192] width 428 height 13
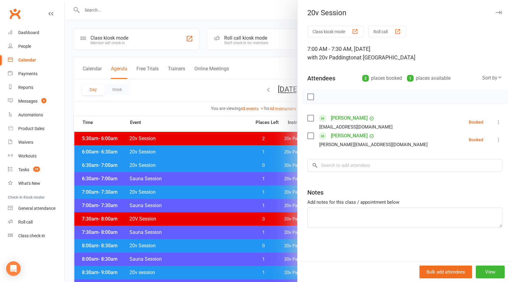
click at [240, 189] on div at bounding box center [289, 141] width 448 height 282
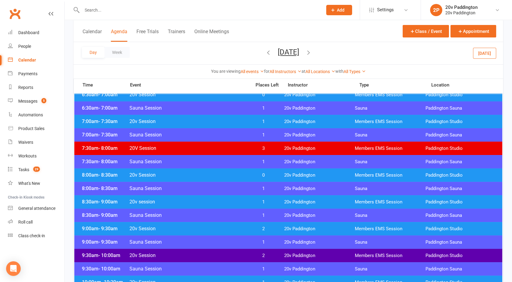
scroll to position [71, 0]
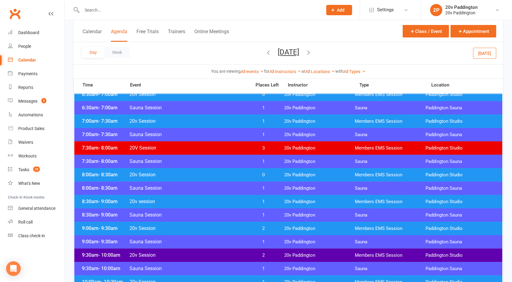
click at [226, 170] on div "8:00am - 8:30am 20v Session 0 20v Paddington Members EMS Session [GEOGRAPHIC_DA…" at bounding box center [288, 174] width 428 height 13
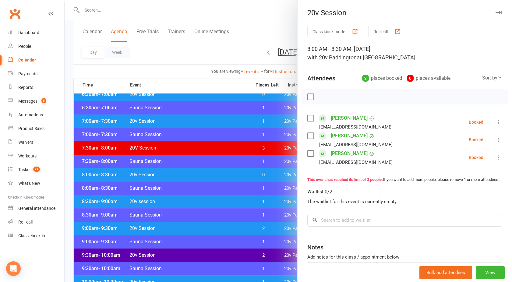
click at [226, 170] on div at bounding box center [289, 141] width 448 height 282
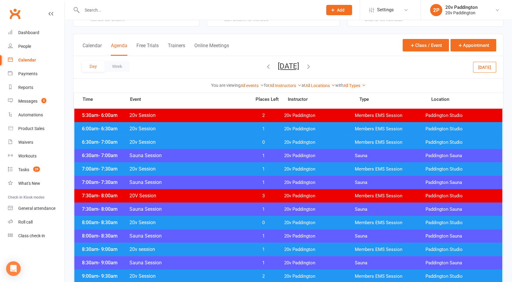
scroll to position [23, 0]
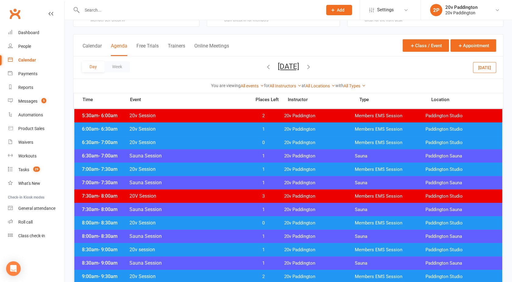
click at [216, 143] on span "20v Session" at bounding box center [188, 143] width 119 height 6
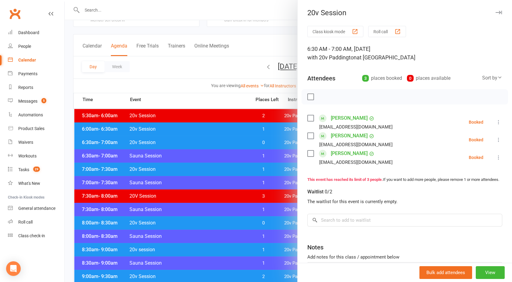
click at [216, 143] on div at bounding box center [289, 141] width 448 height 282
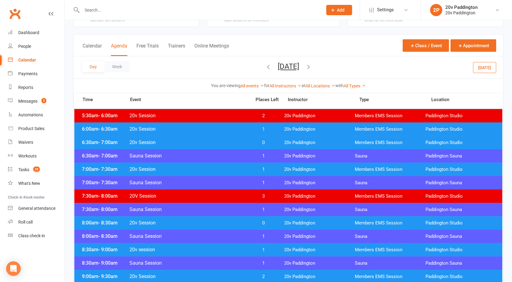
click at [211, 128] on span "20v Session" at bounding box center [188, 129] width 119 height 6
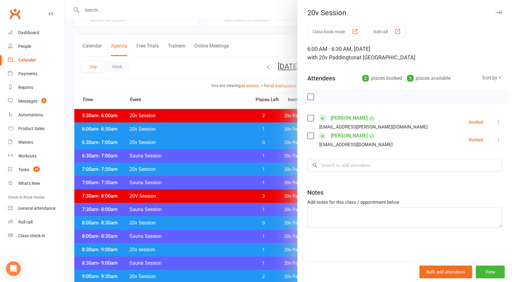
click at [211, 128] on div at bounding box center [289, 141] width 448 height 282
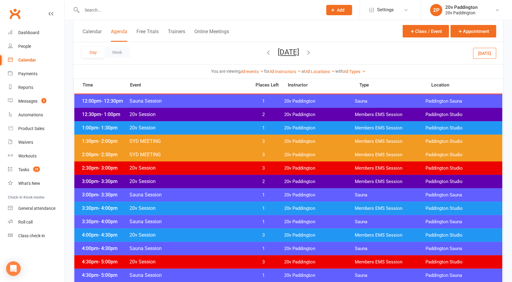
scroll to position [373, 0]
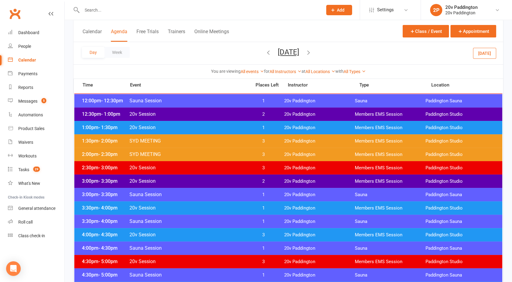
click at [194, 128] on span "20v Session" at bounding box center [188, 128] width 119 height 6
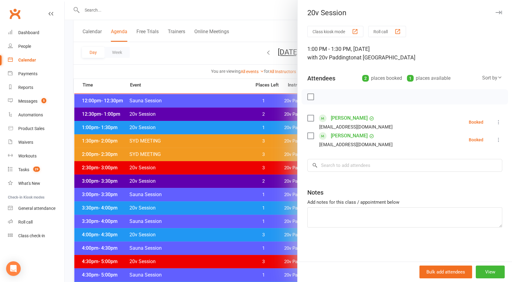
click at [194, 128] on div at bounding box center [289, 141] width 448 height 282
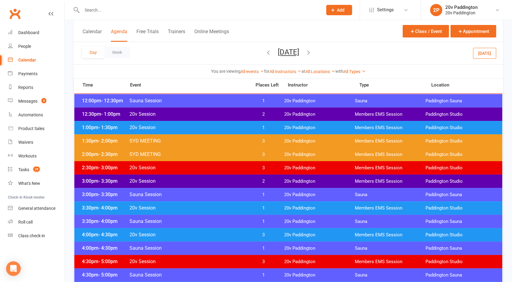
click at [194, 115] on span "20v Session" at bounding box center [188, 114] width 119 height 6
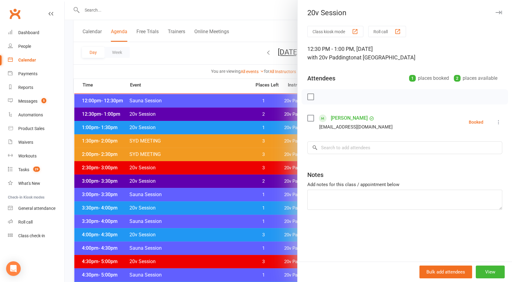
click at [194, 115] on div at bounding box center [289, 141] width 448 height 282
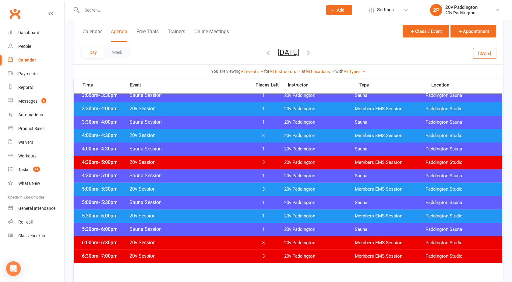
scroll to position [462, 0]
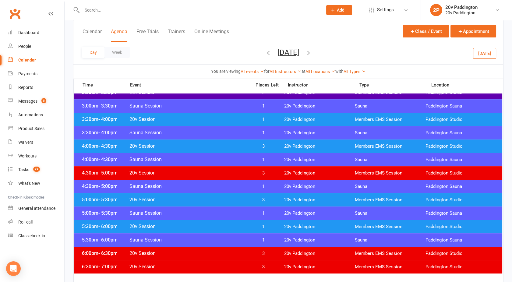
click at [201, 222] on div "5:30pm - 6:00pm 20v Session 1 20v Paddington Members EMS Session [GEOGRAPHIC_DA…" at bounding box center [288, 226] width 428 height 13
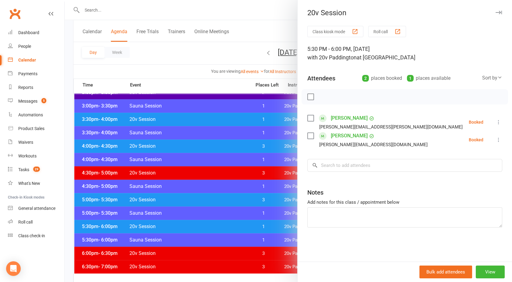
click at [201, 222] on div at bounding box center [289, 141] width 448 height 282
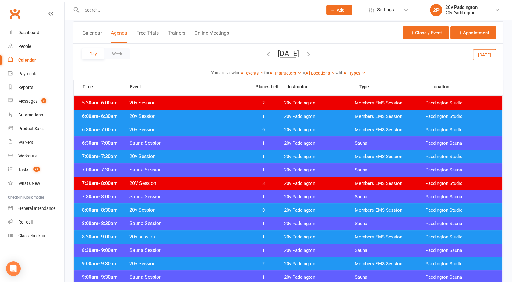
scroll to position [0, 0]
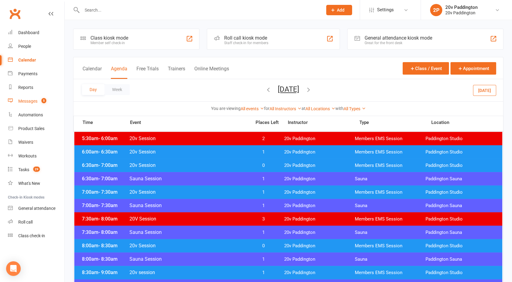
click at [37, 100] on div "Messages" at bounding box center [27, 101] width 19 height 5
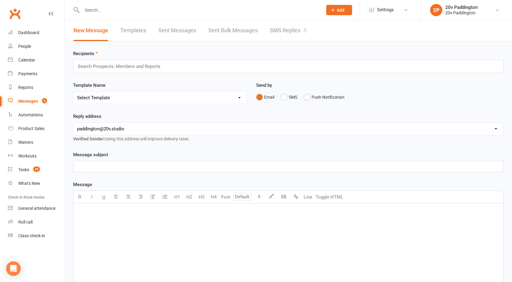
click at [289, 38] on link "SMS Replies 5" at bounding box center [288, 30] width 37 height 21
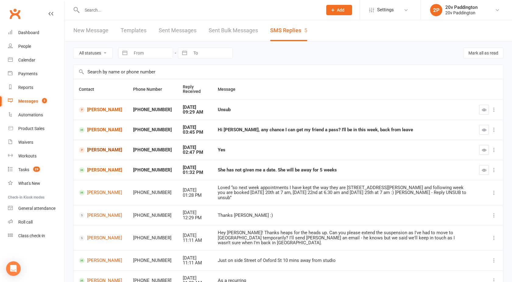
click at [91, 151] on link "[PERSON_NAME]" at bounding box center [100, 150] width 43 height 6
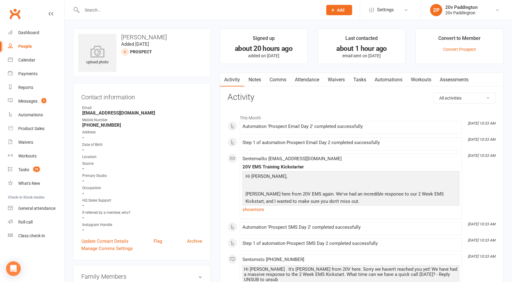
click at [281, 80] on link "Comms" at bounding box center [277, 80] width 25 height 14
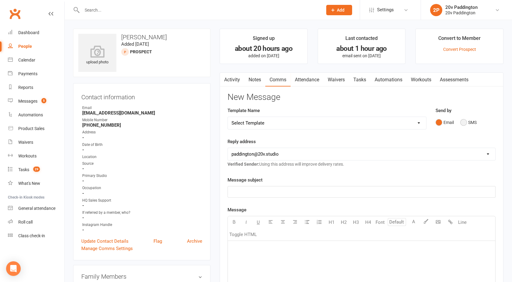
click at [462, 124] on button "SMS" at bounding box center [469, 123] width 16 height 12
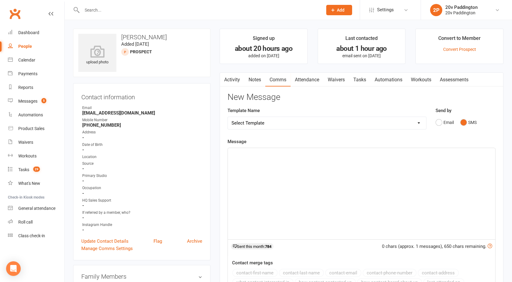
click at [353, 173] on div "﻿" at bounding box center [362, 193] width 268 height 91
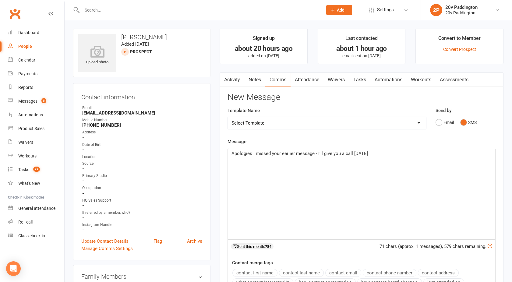
click at [317, 154] on span "Apologies I missed your earlier message - I'll give you a call [DATE]" at bounding box center [300, 153] width 137 height 5
click at [450, 152] on p "Apologies I missed your earlier message - I'm just out at the moment but will g…" at bounding box center [362, 153] width 260 height 7
click at [441, 153] on span "Apologies I missed your earlier message - I'm just out at the moment but will g…" at bounding box center [359, 157] width 255 height 13
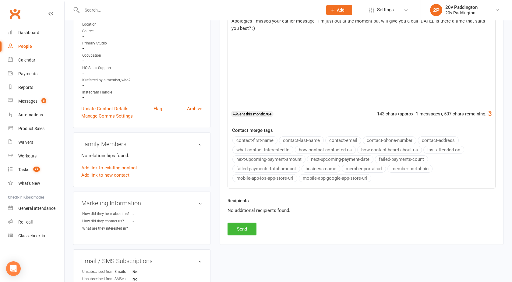
scroll to position [133, 0]
click at [236, 225] on button "Send" at bounding box center [242, 228] width 29 height 13
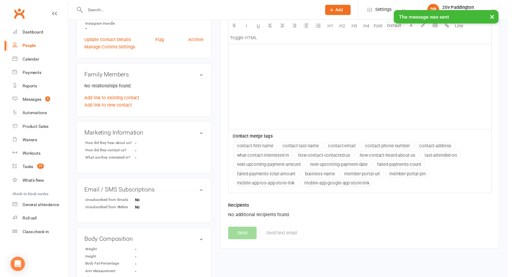
scroll to position [0, 0]
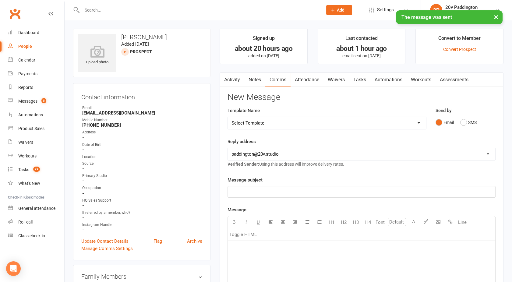
click at [32, 43] on link "People" at bounding box center [36, 47] width 56 height 14
select select "100"
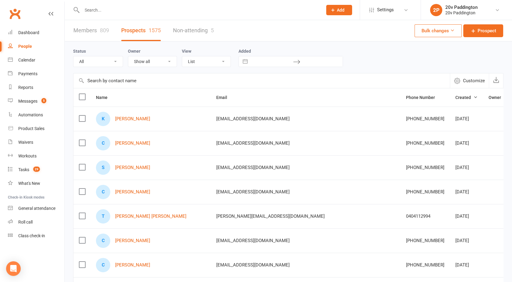
click at [401, 229] on link "In Communication" at bounding box center [409, 229] width 60 height 12
